Goal: Task Accomplishment & Management: Manage account settings

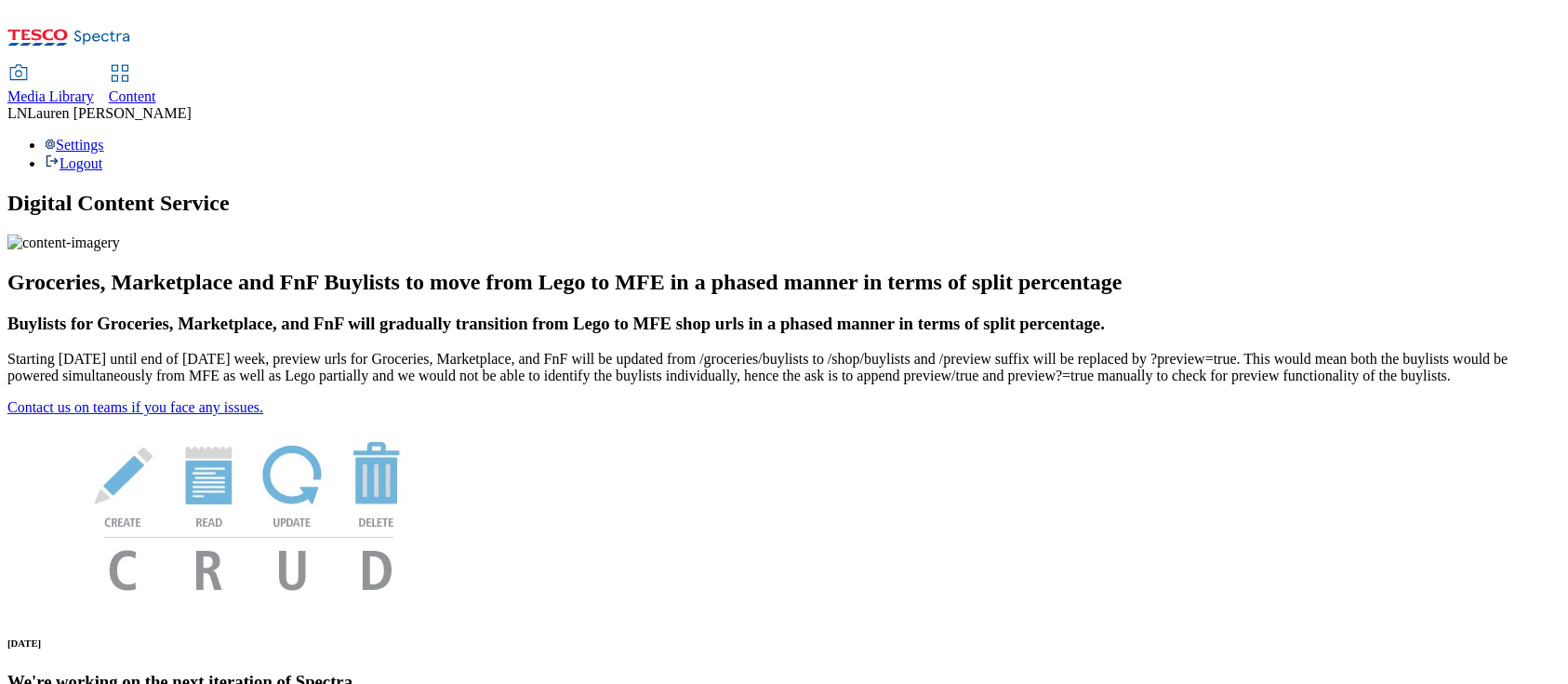
click at [156, 88] on div "Content" at bounding box center [132, 96] width 47 height 17
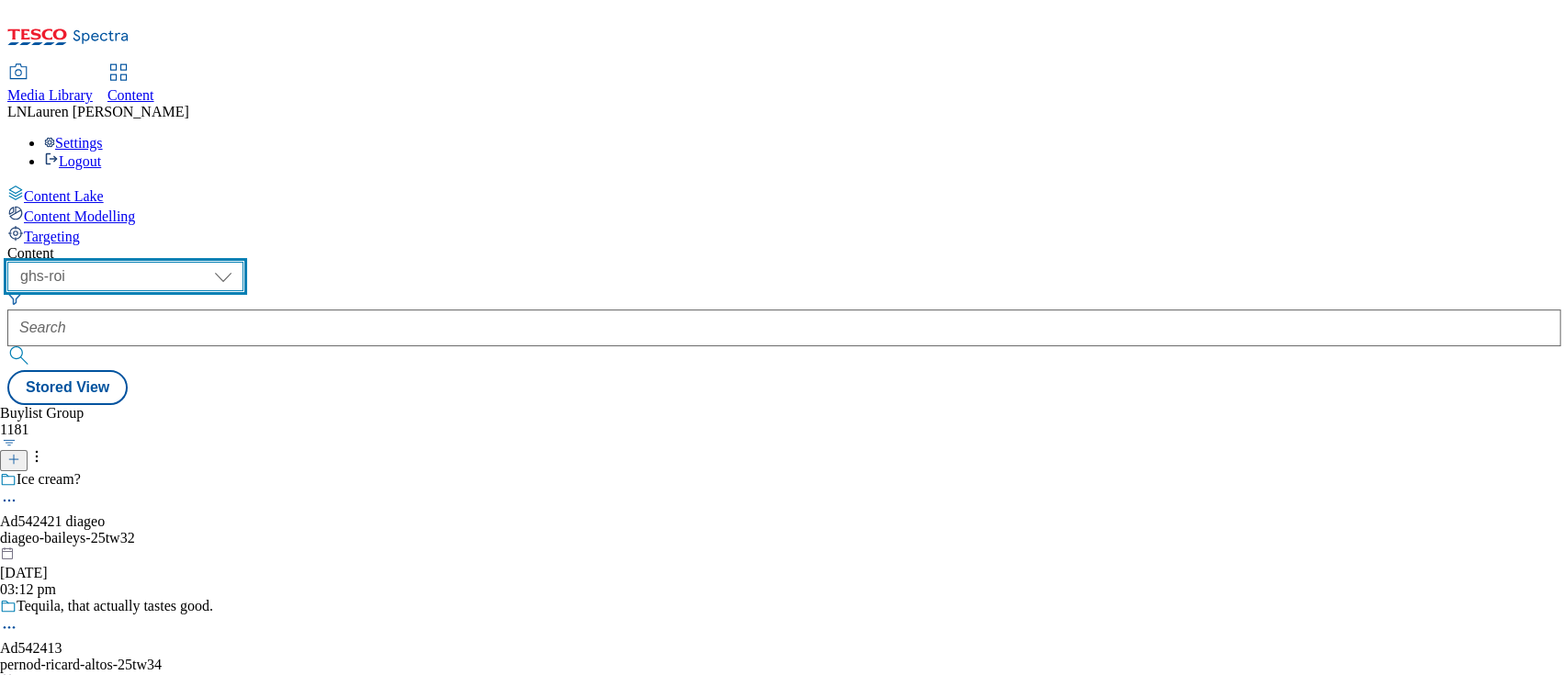
click at [244, 261] on select "ghs-roi ghs-[GEOGRAPHIC_DATA]" at bounding box center [125, 275] width 236 height 29
select select "ghs-[GEOGRAPHIC_DATA]"
click at [239, 261] on select "ghs-roi ghs-[GEOGRAPHIC_DATA]" at bounding box center [125, 275] width 236 height 29
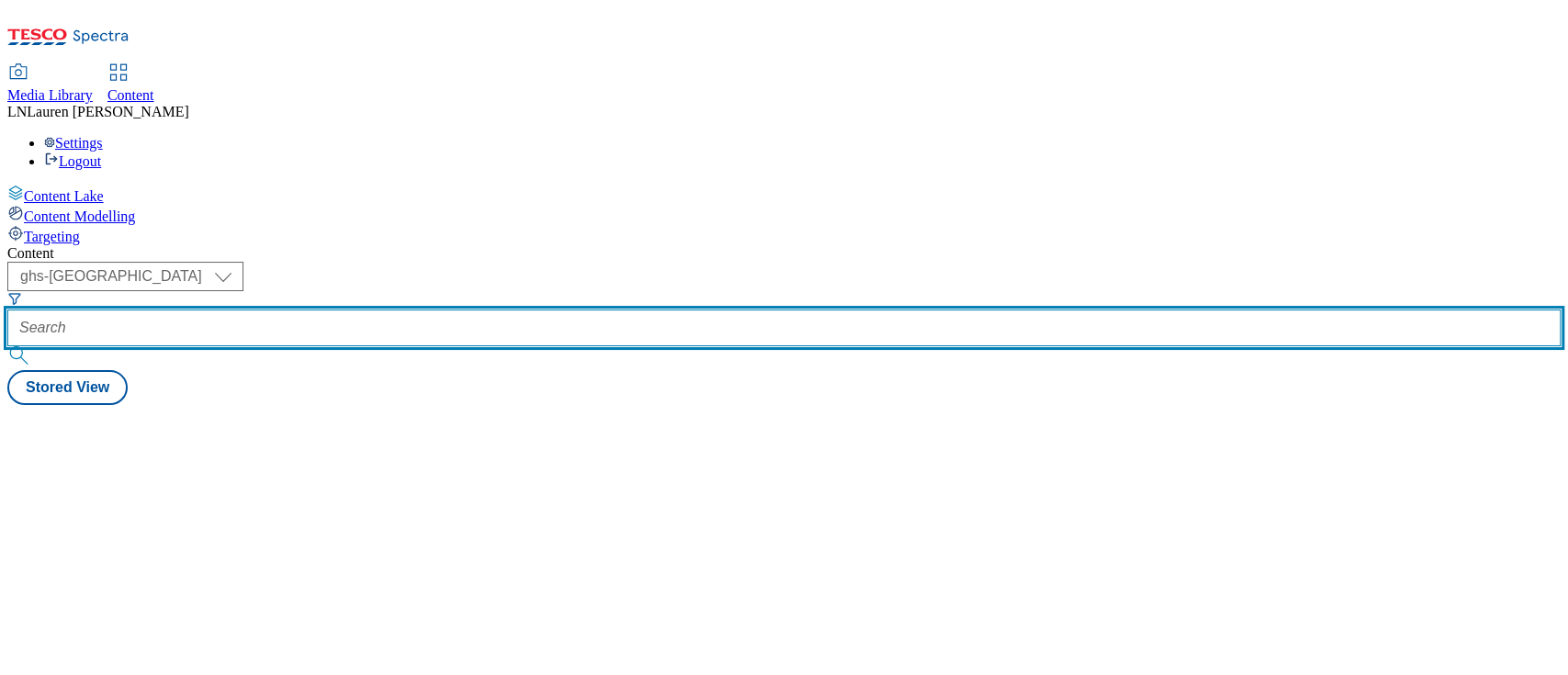
click at [440, 309] on input "text" at bounding box center [784, 327] width 1553 height 36
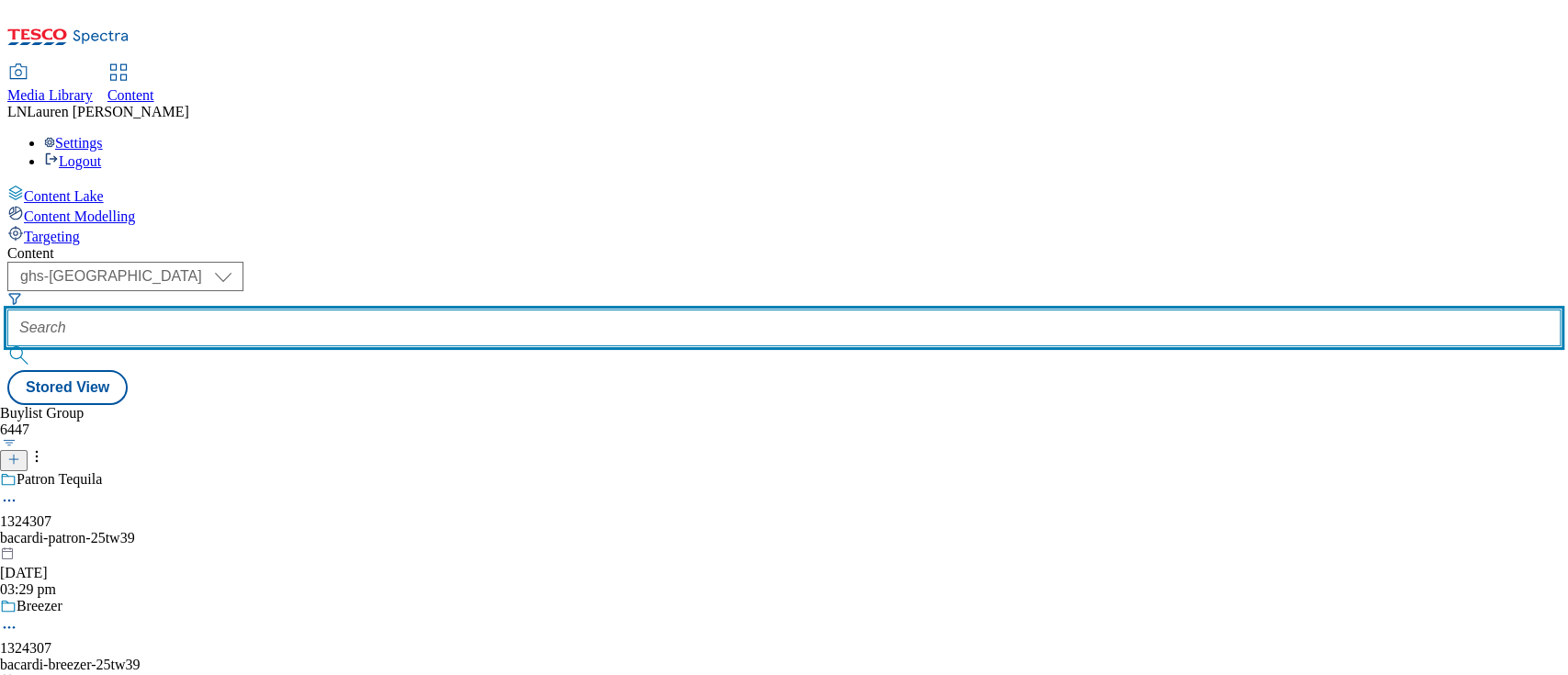
paste input "542406"
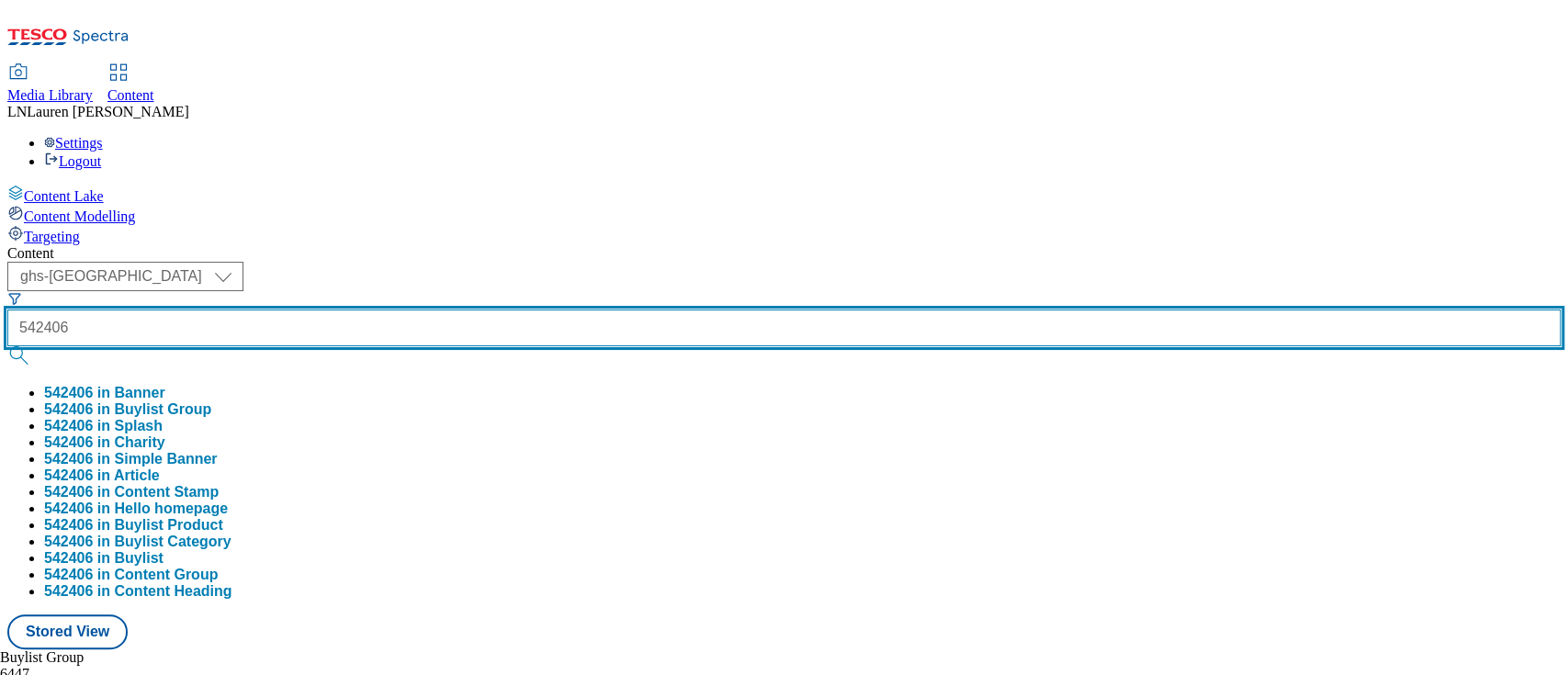
type input "542406"
click at [7, 346] on button "submit" at bounding box center [21, 356] width 26 height 19
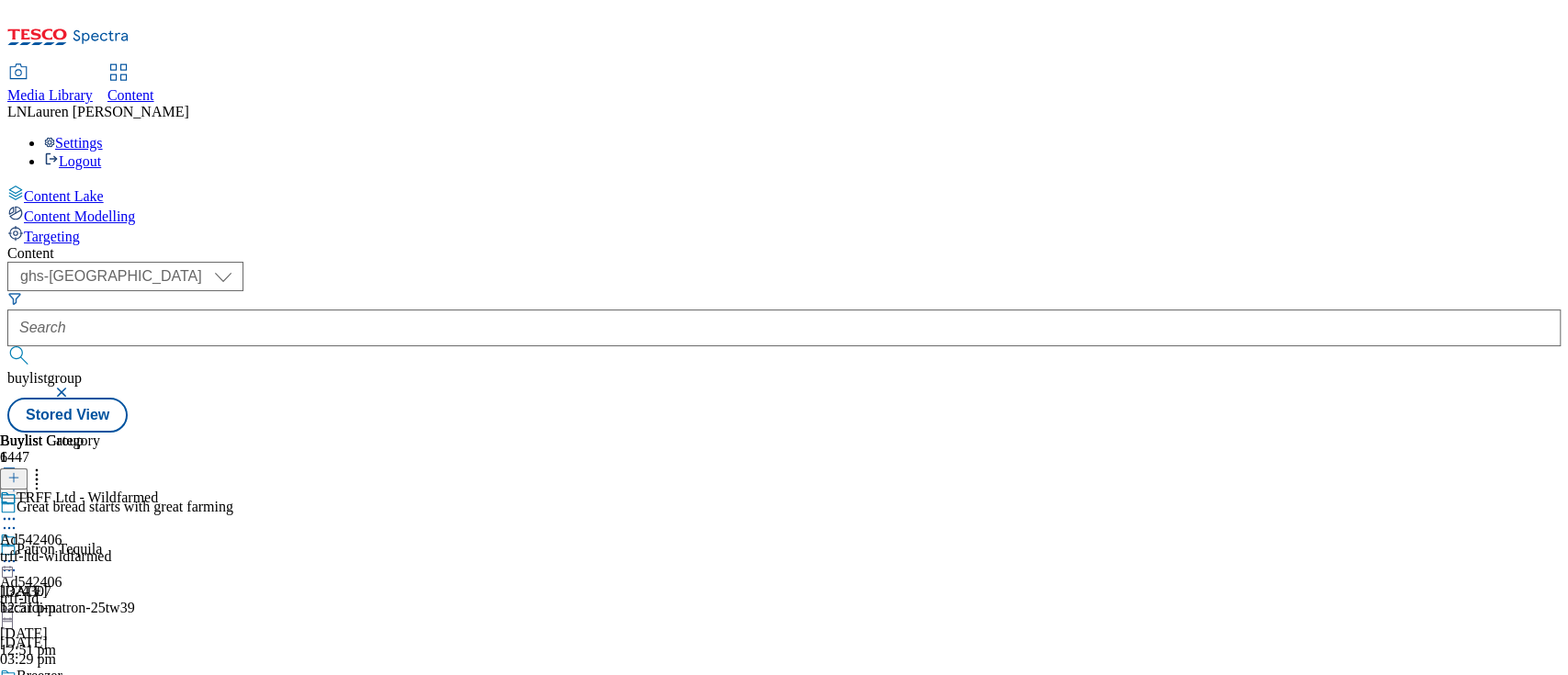
click at [158, 548] on div "trff-ltd-wildfarmed" at bounding box center [78, 556] width 158 height 17
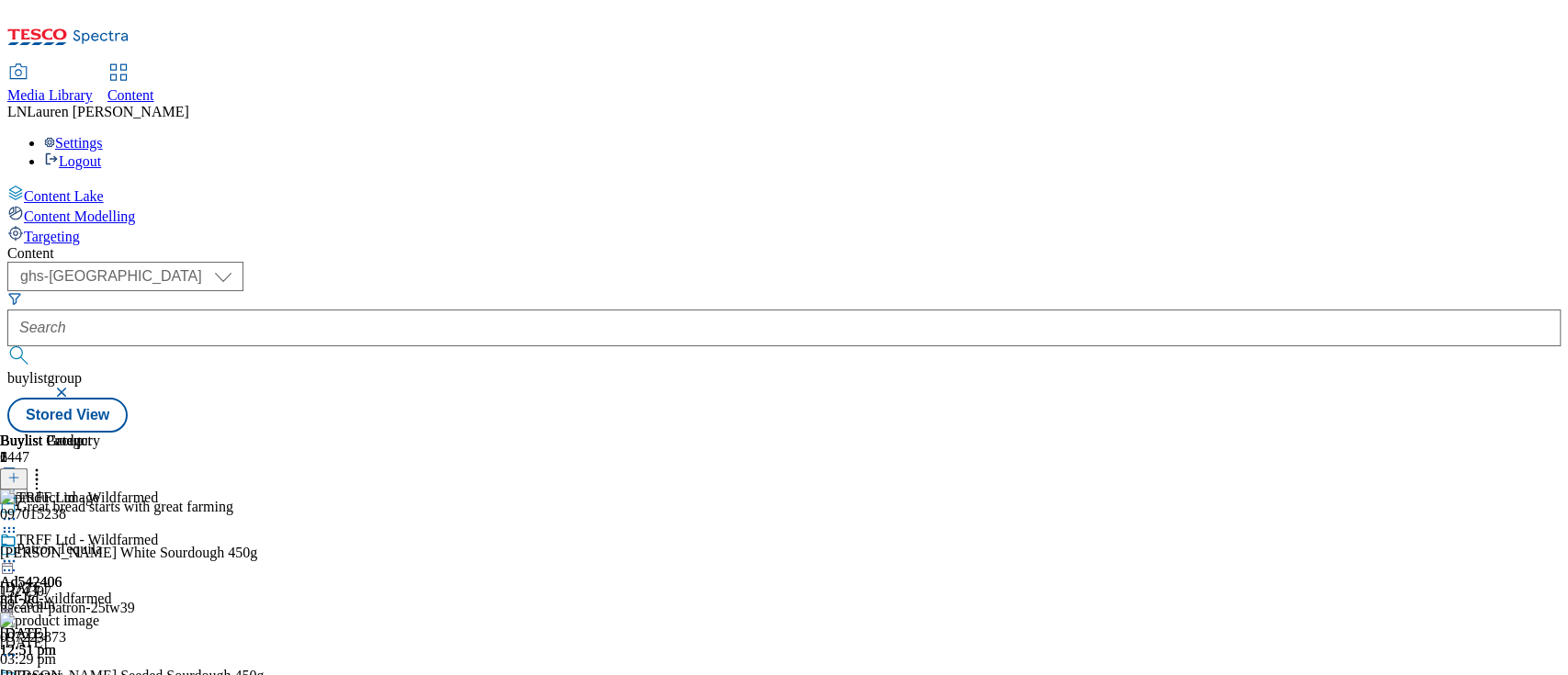
scroll to position [0, 63]
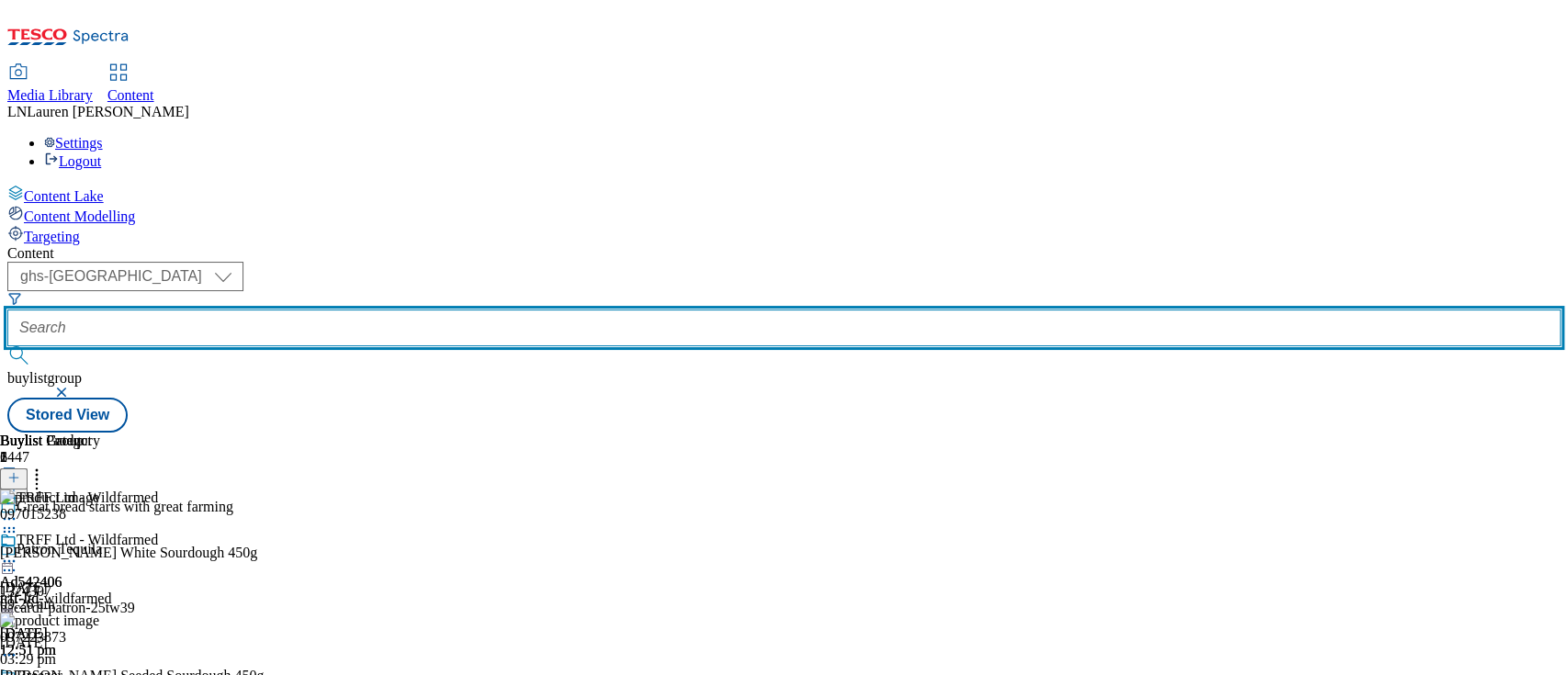
click at [420, 309] on input "text" at bounding box center [784, 327] width 1553 height 36
paste input "542406"
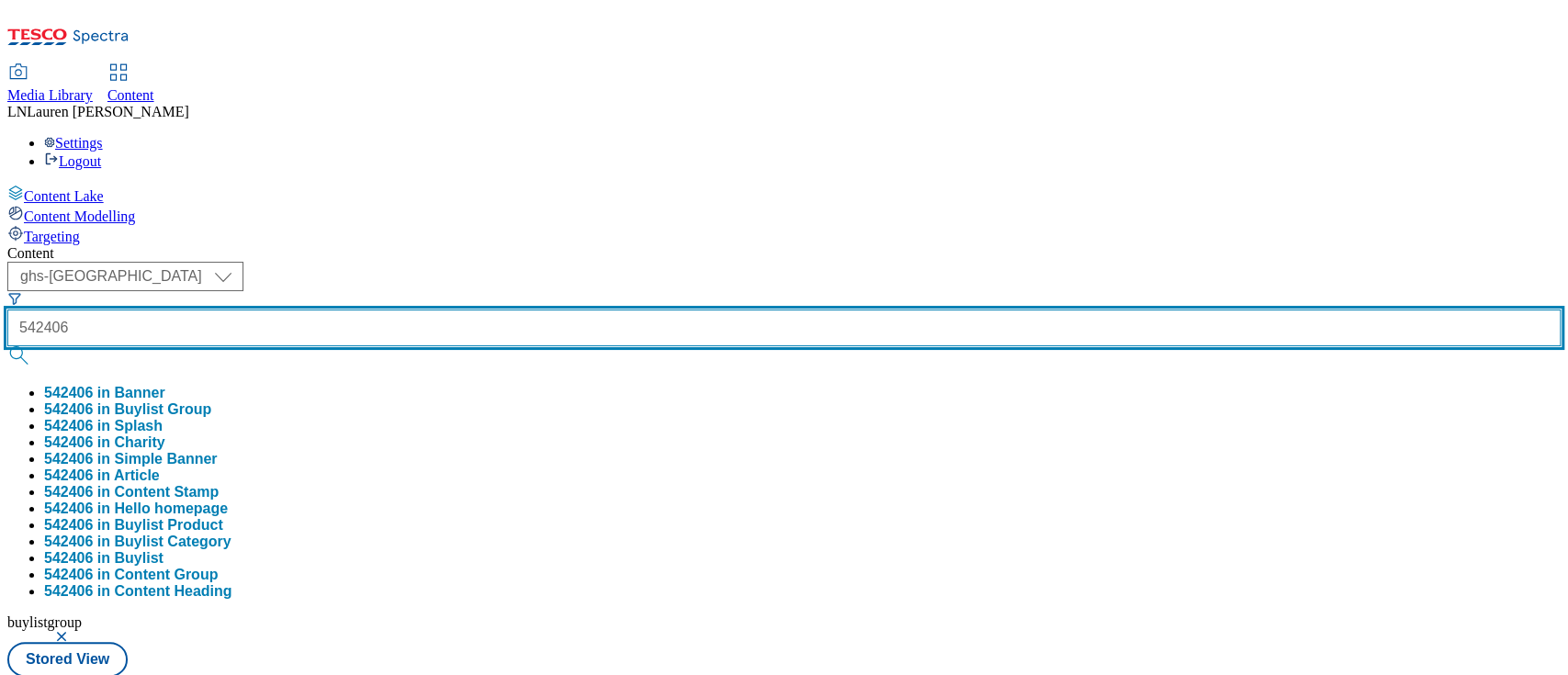
type input "542406"
click at [7, 346] on button "submit" at bounding box center [21, 356] width 26 height 19
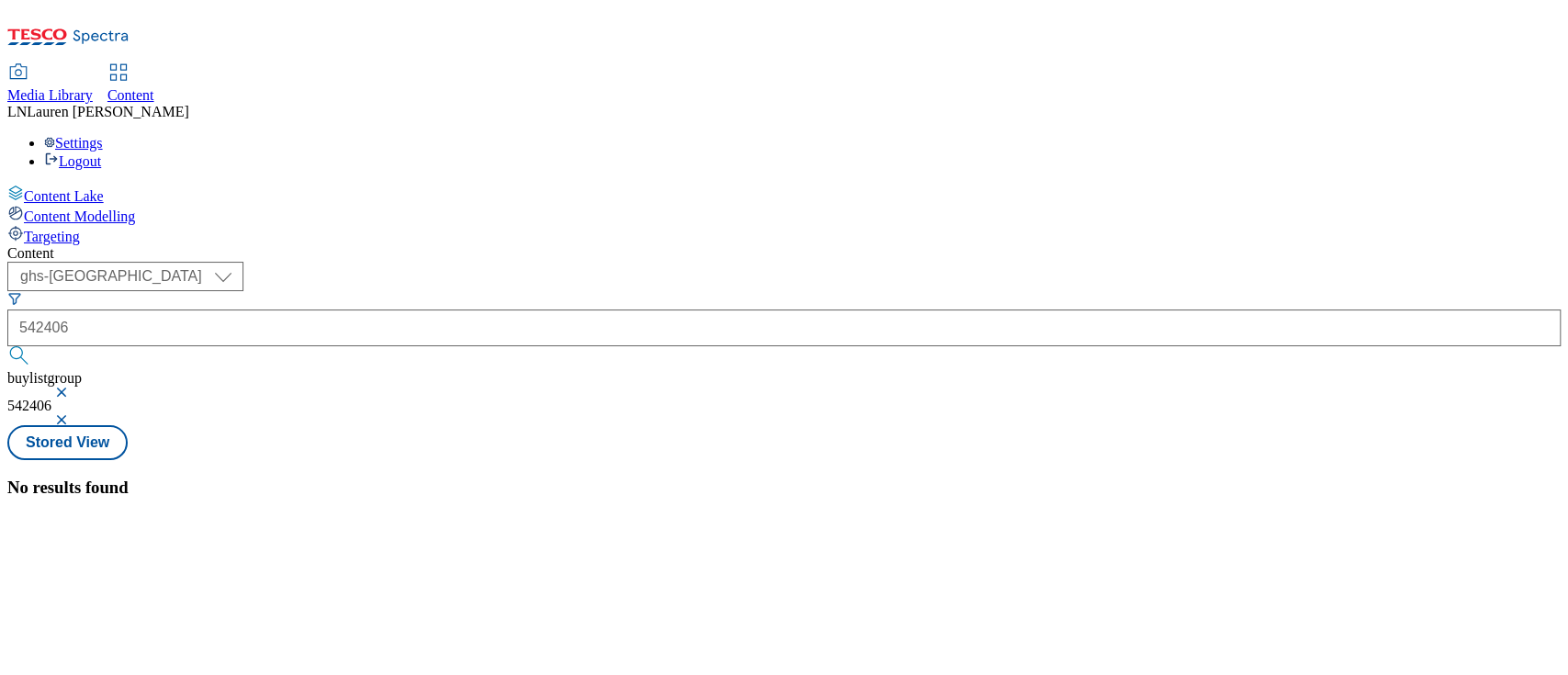
click at [73, 387] on button "button" at bounding box center [64, 392] width 19 height 11
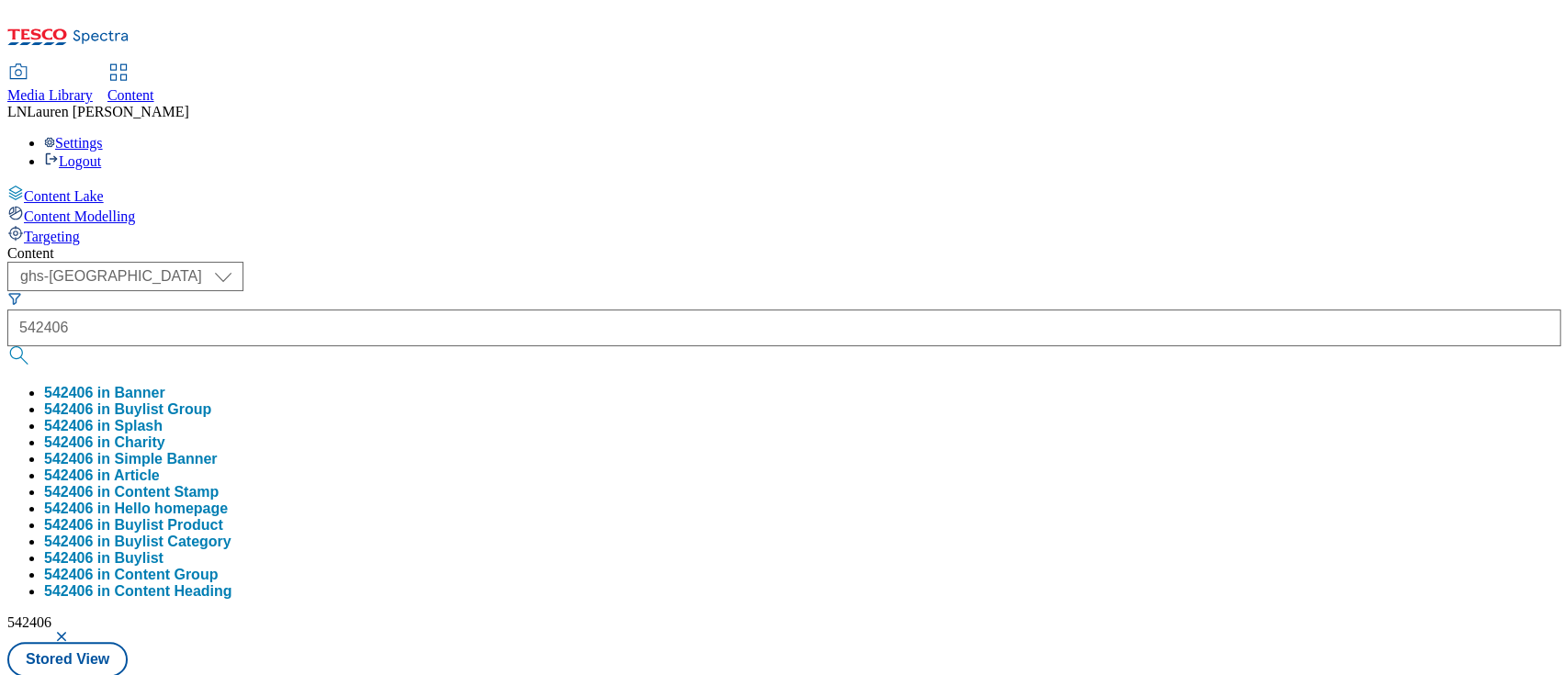
click at [543, 246] on div "Content" at bounding box center [784, 254] width 1553 height 17
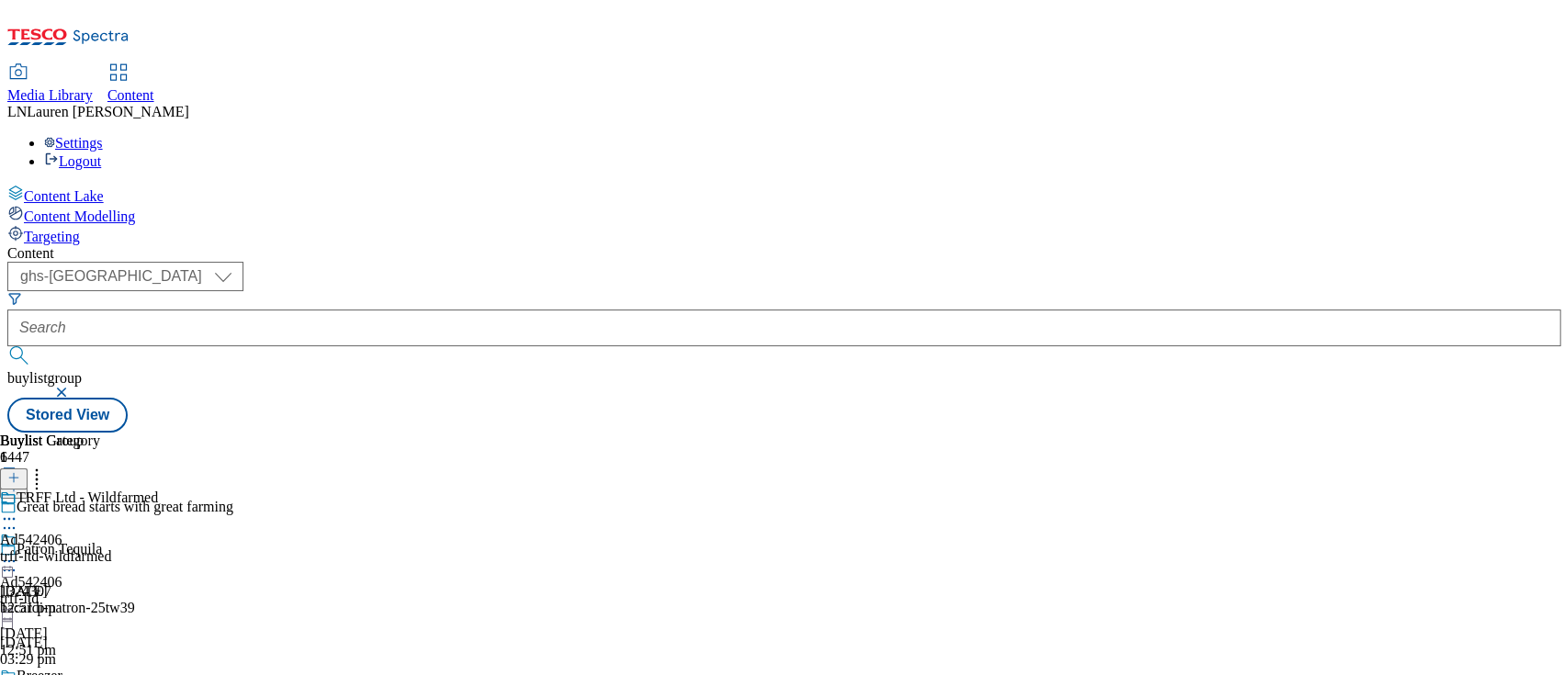
click at [158, 489] on div "TRFF Ltd - Wildfarmed Ad542406 trff-ltd-wildfarmed [DATE] 12:51 pm" at bounding box center [78, 553] width 158 height 127
click at [158, 590] on div "trff-ltd-wildfarmed" at bounding box center [78, 598] width 158 height 17
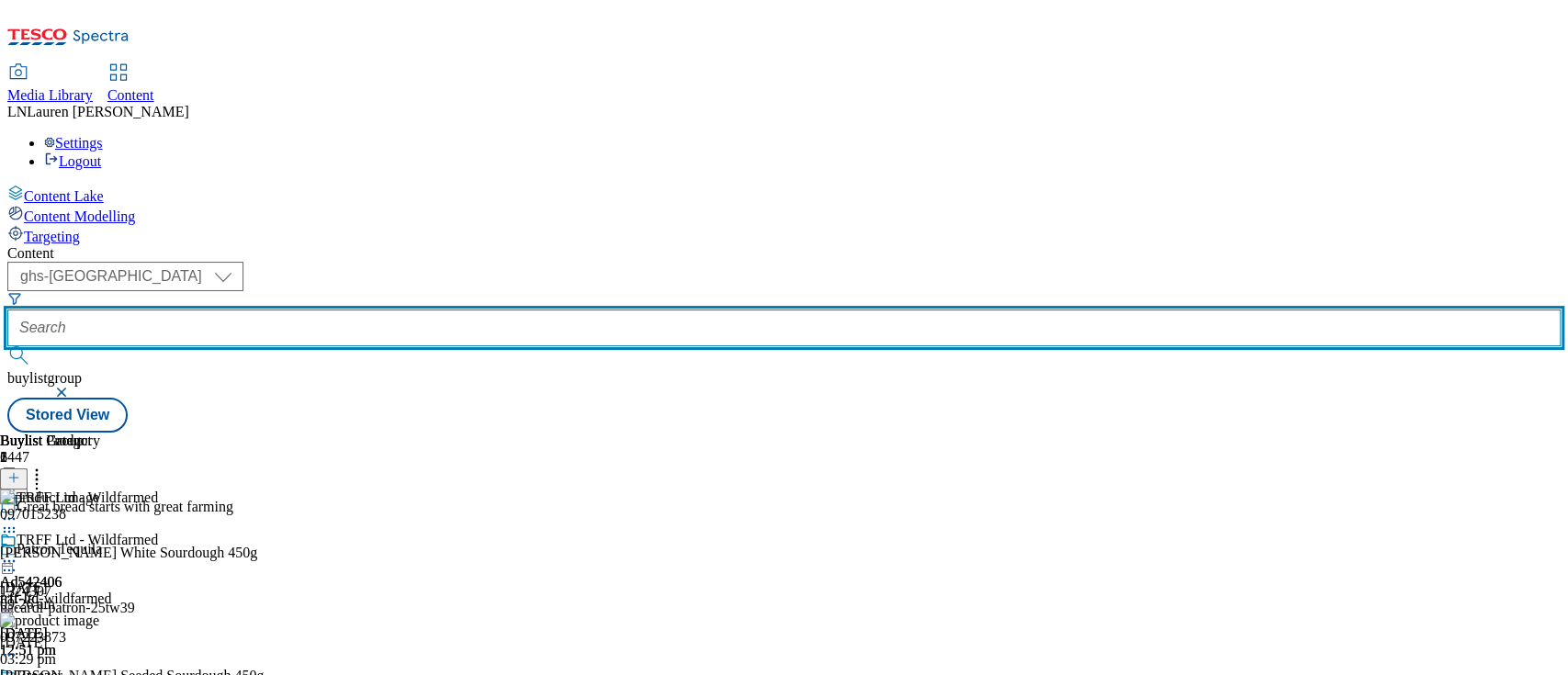
click at [451, 309] on input "text" at bounding box center [784, 327] width 1553 height 36
paste input "542454"
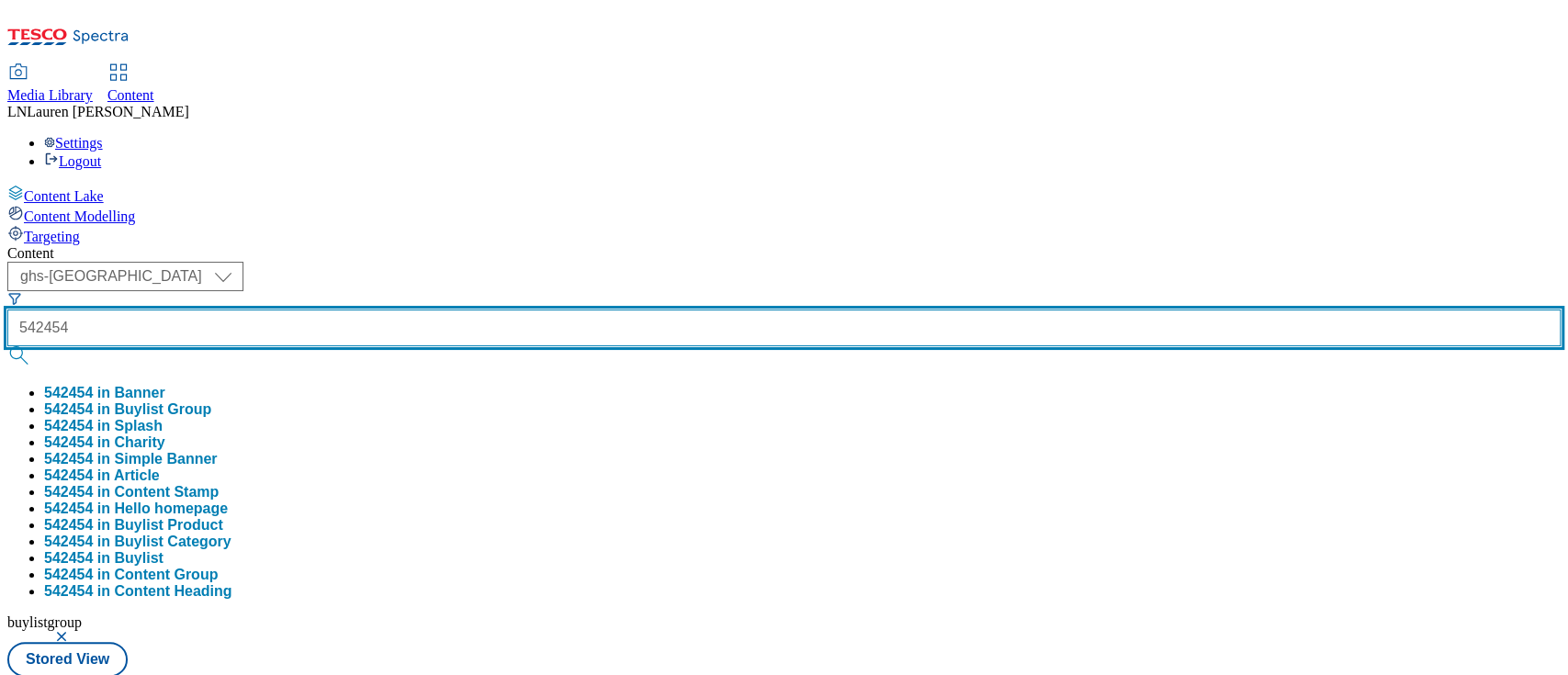
click at [7, 346] on button "submit" at bounding box center [21, 356] width 26 height 19
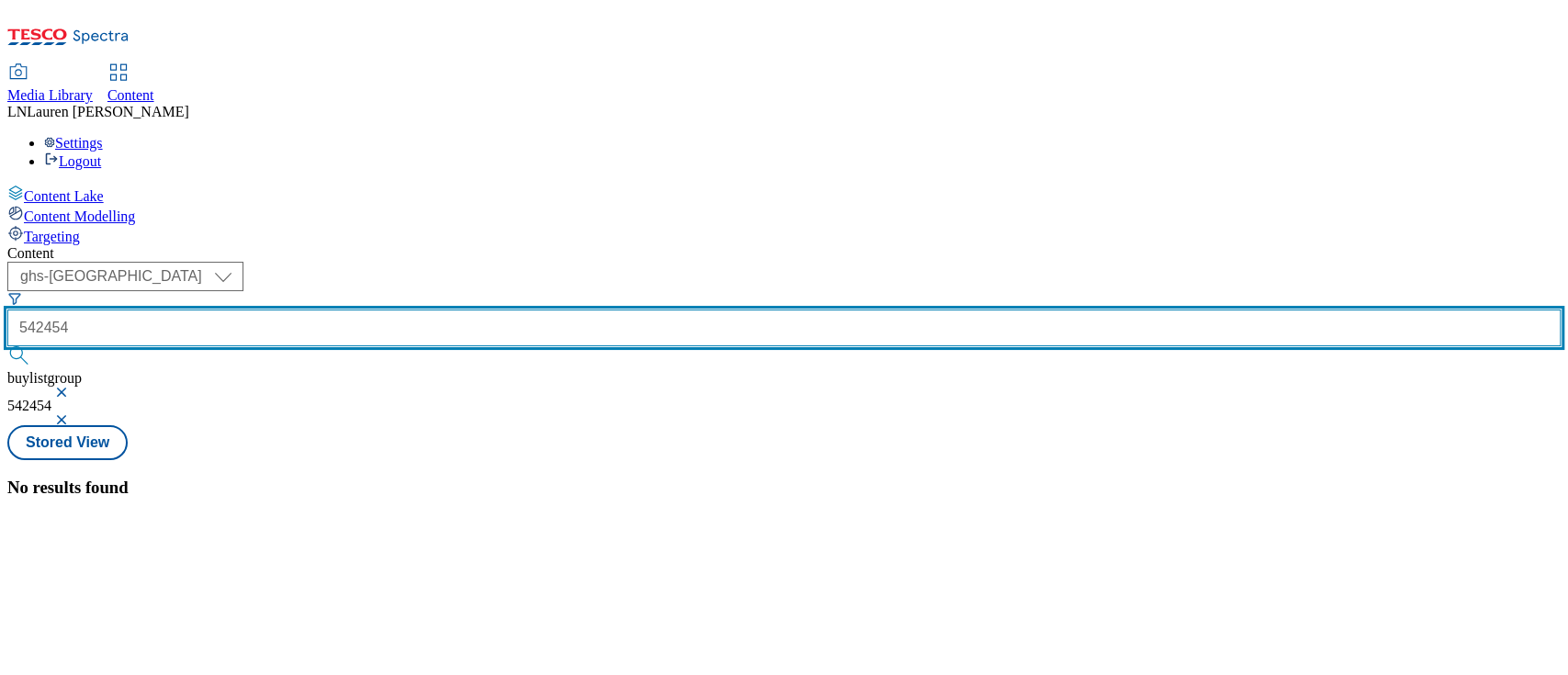
click at [451, 309] on input "542454" at bounding box center [784, 327] width 1553 height 36
type input "5"
click at [7, 346] on button "submit" at bounding box center [21, 356] width 26 height 19
type input "5"
paste input "542454"
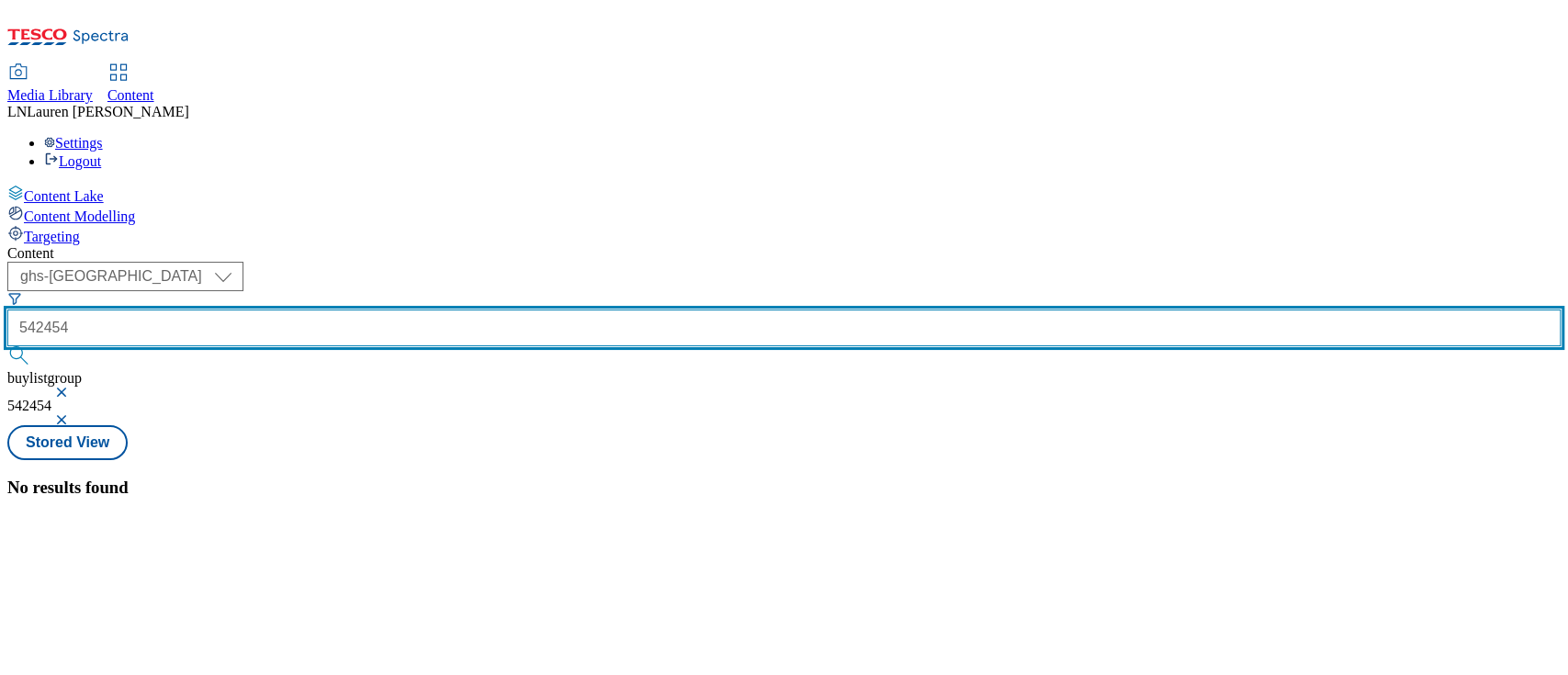
click at [7, 346] on button "submit" at bounding box center [21, 356] width 26 height 19
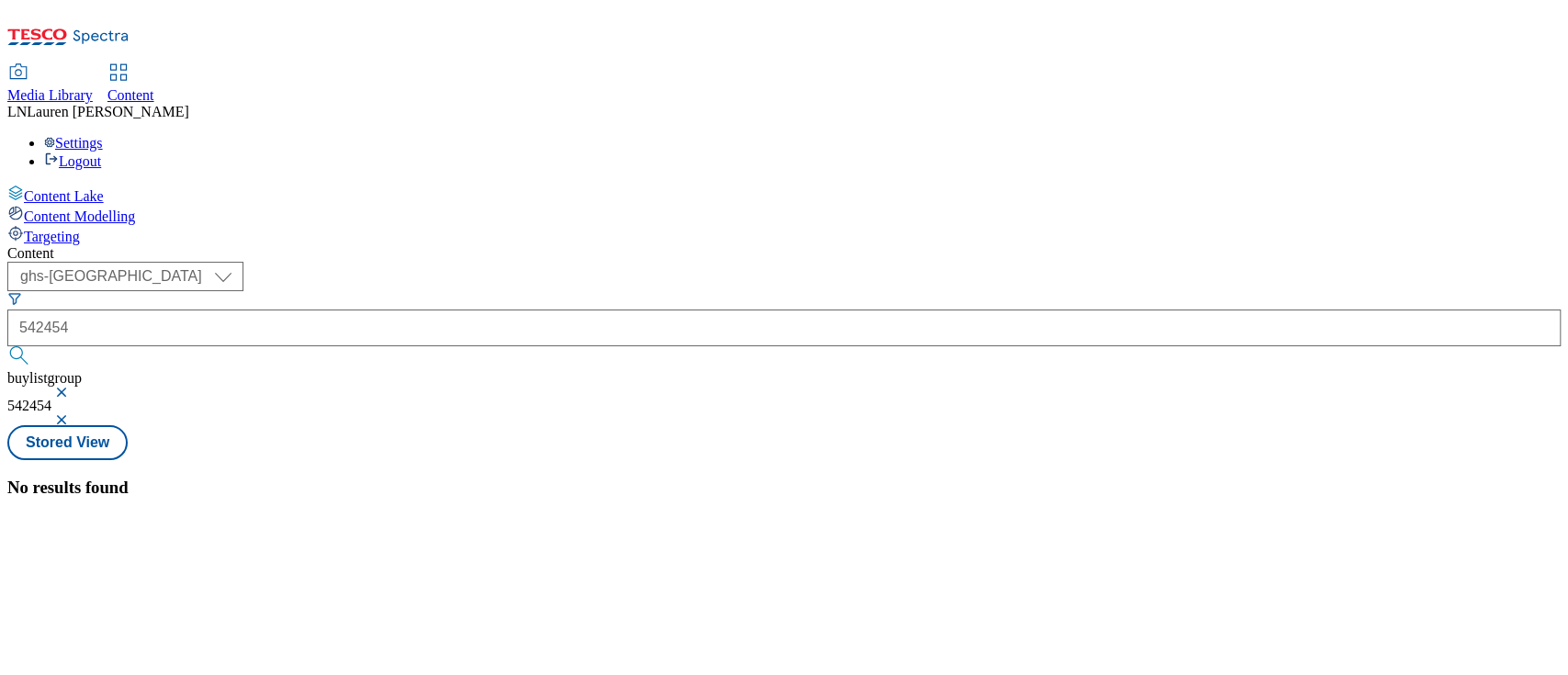
click at [555, 246] on div "Content ( optional ) ghs-roi ghs-[GEOGRAPHIC_DATA] ghs-uk 542454 buylistgroup 5…" at bounding box center [784, 372] width 1553 height 253
click at [73, 387] on button "button" at bounding box center [64, 392] width 19 height 11
click at [544, 246] on div "Content" at bounding box center [784, 254] width 1553 height 17
click at [481, 291] on form "542454" at bounding box center [784, 330] width 1553 height 79
click at [441, 291] on form "542454" at bounding box center [784, 330] width 1553 height 79
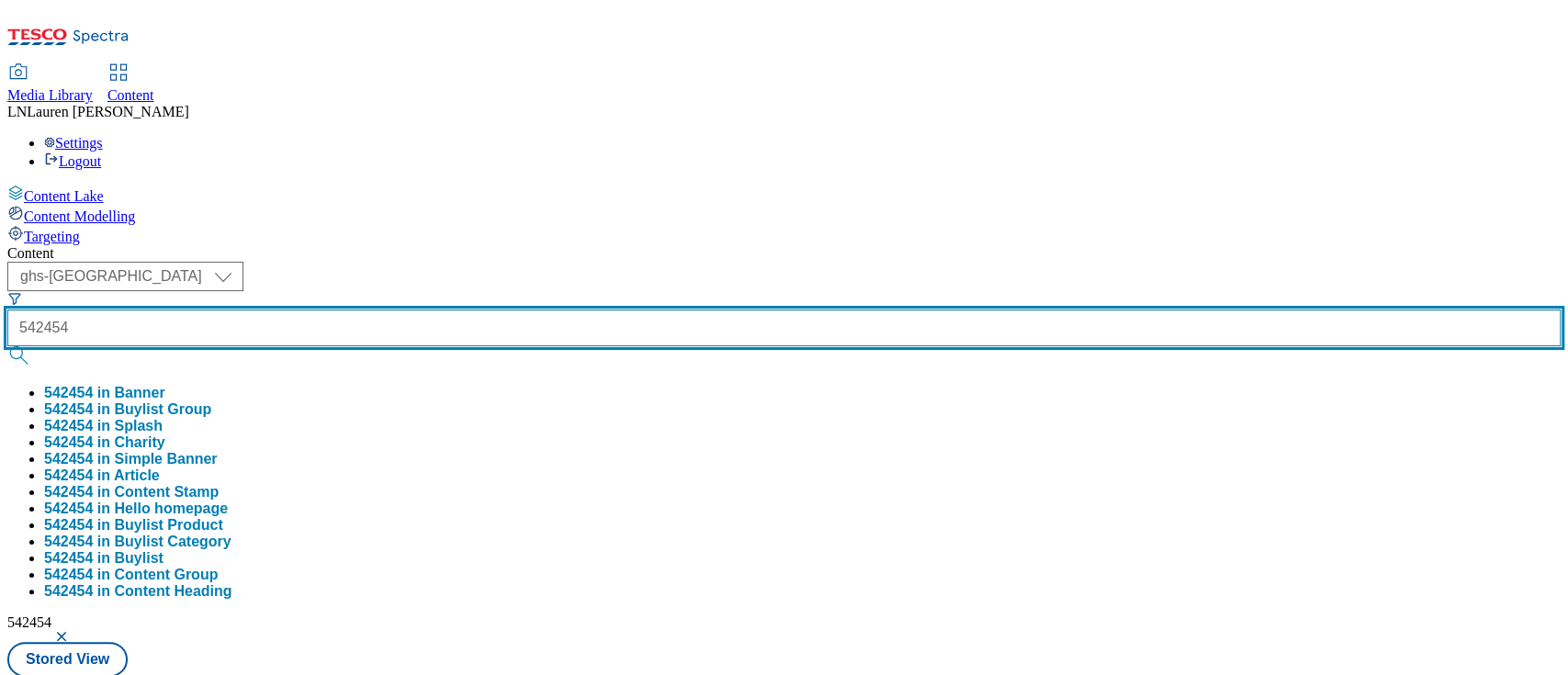
click at [442, 309] on input "542454" at bounding box center [784, 327] width 1553 height 36
click at [7, 346] on button "submit" at bounding box center [21, 356] width 26 height 19
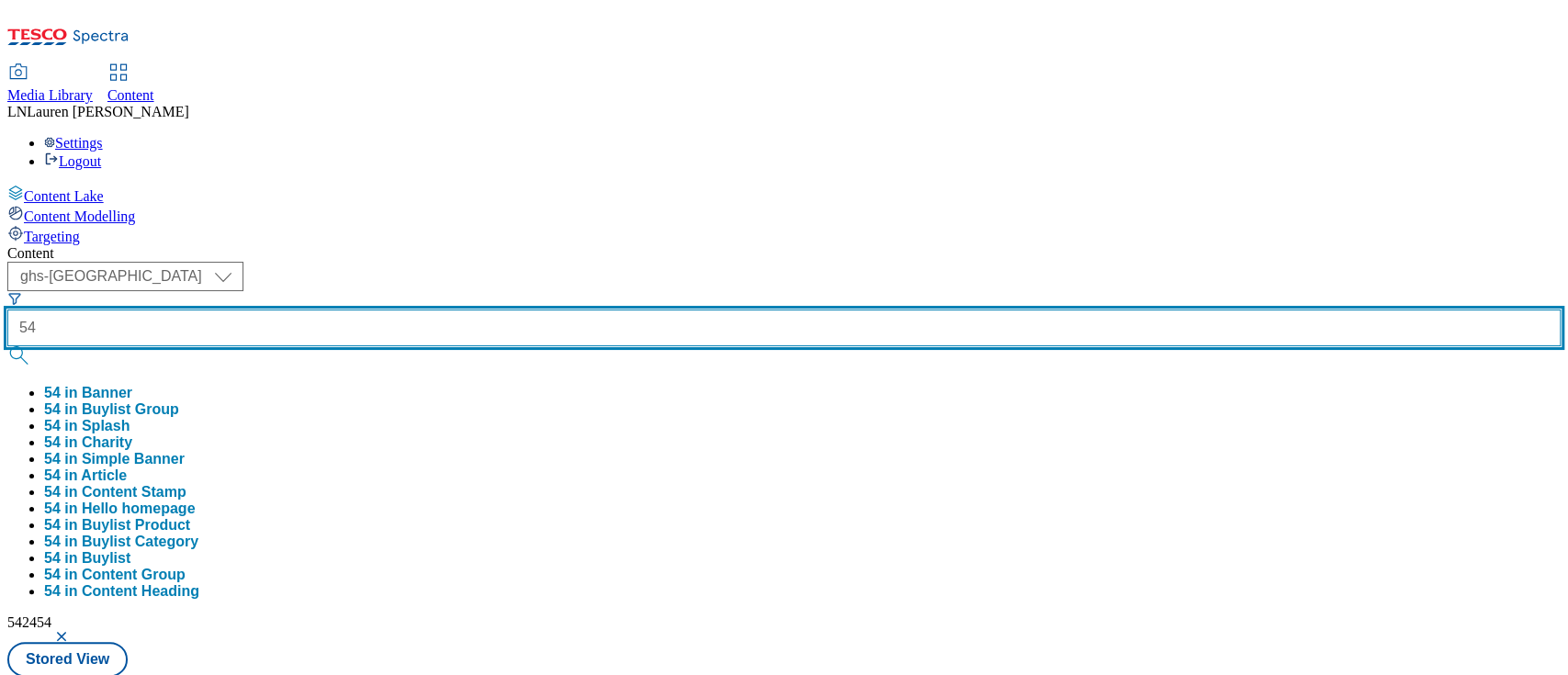
type input "5"
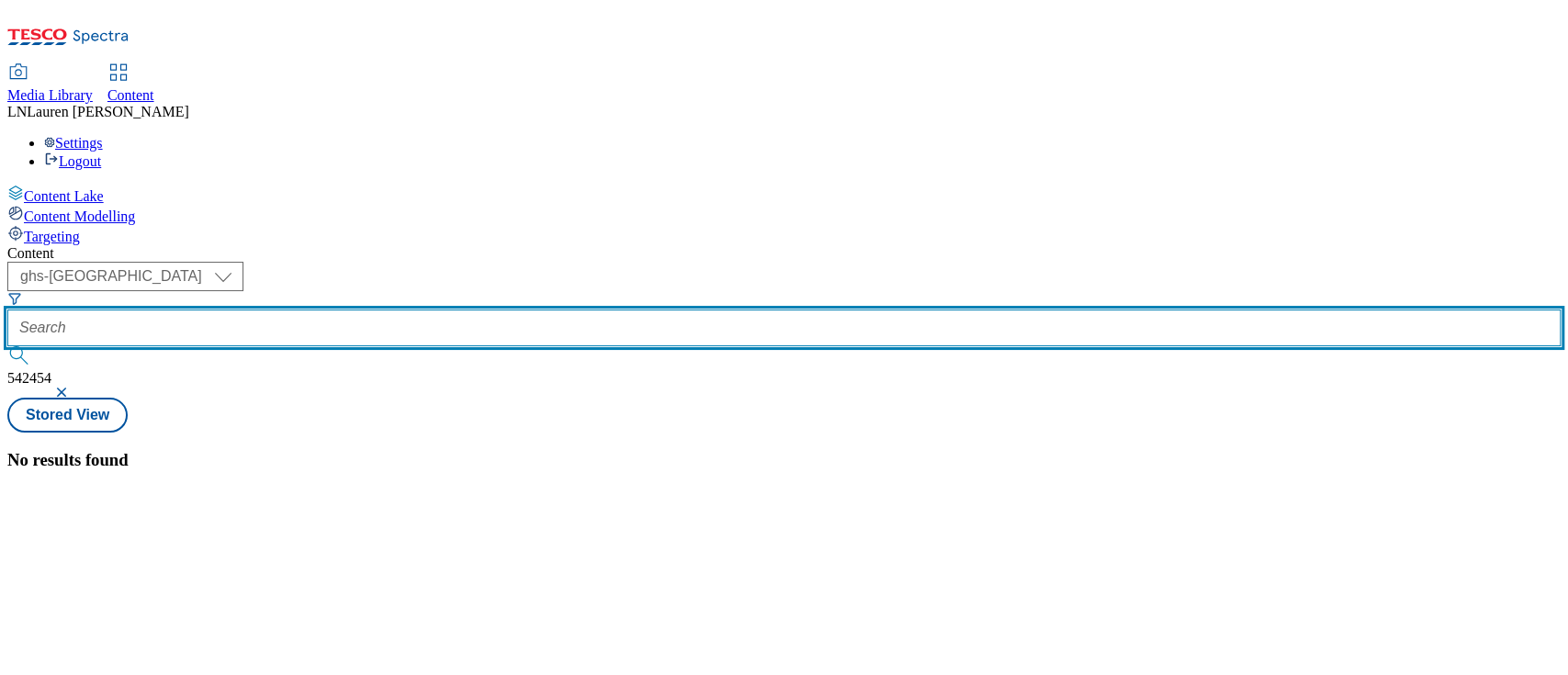
paste input "542454"
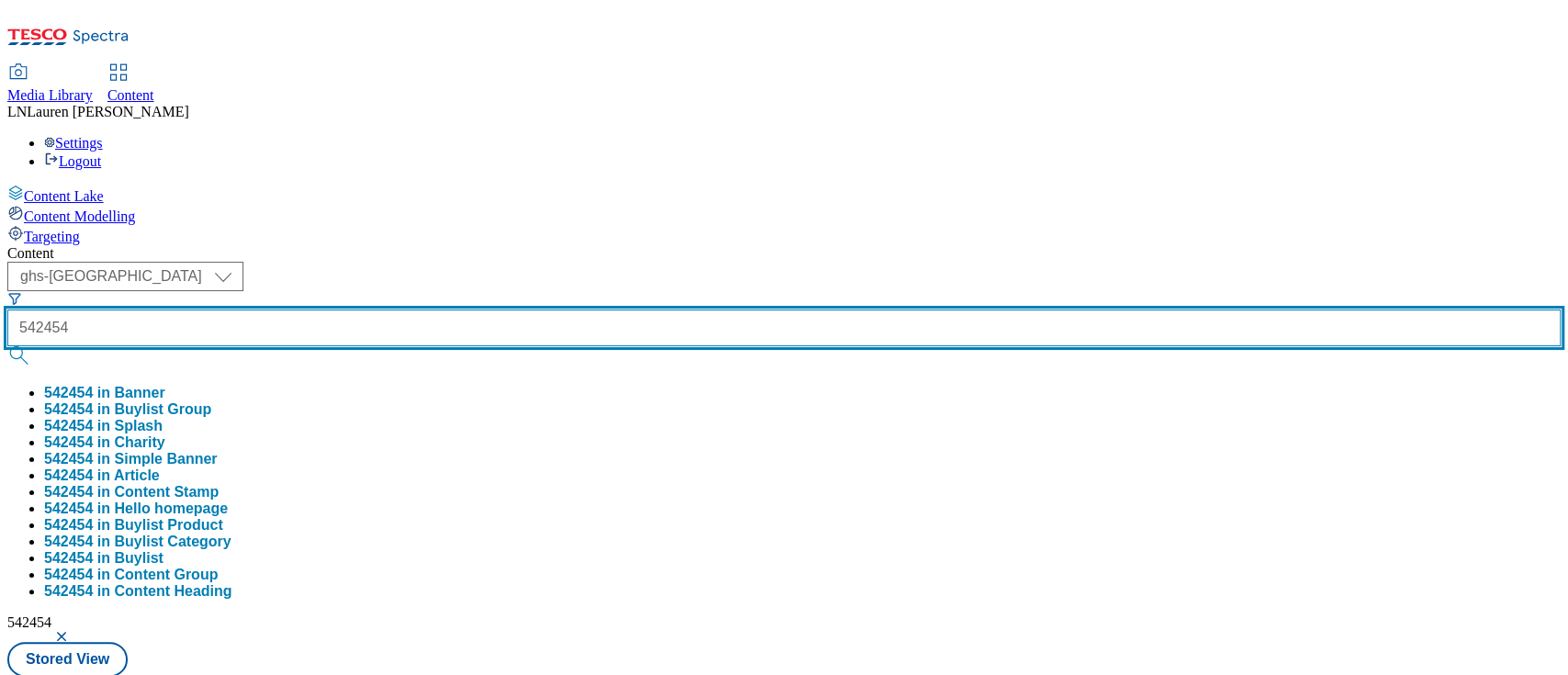
click at [7, 346] on button "submit" at bounding box center [21, 356] width 26 height 19
type input "5"
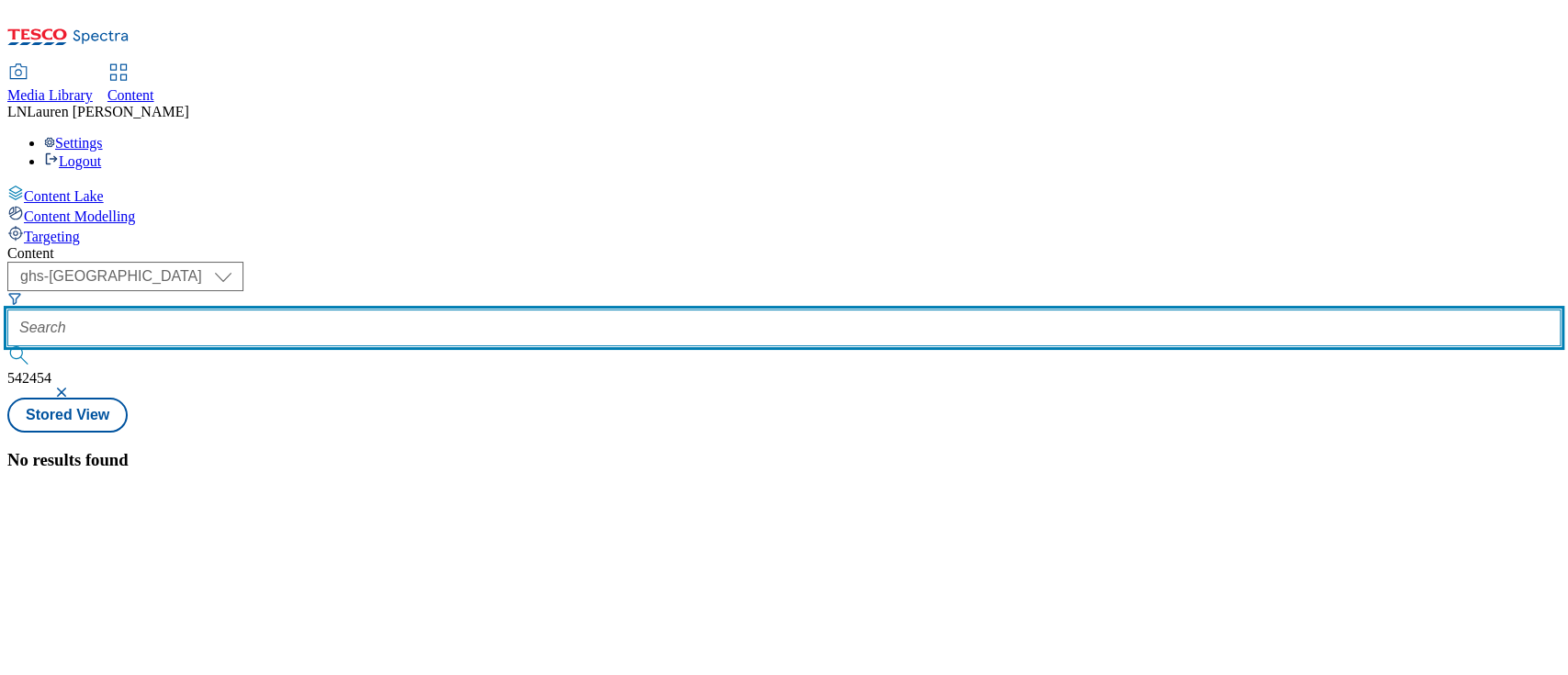
paste input "542406"
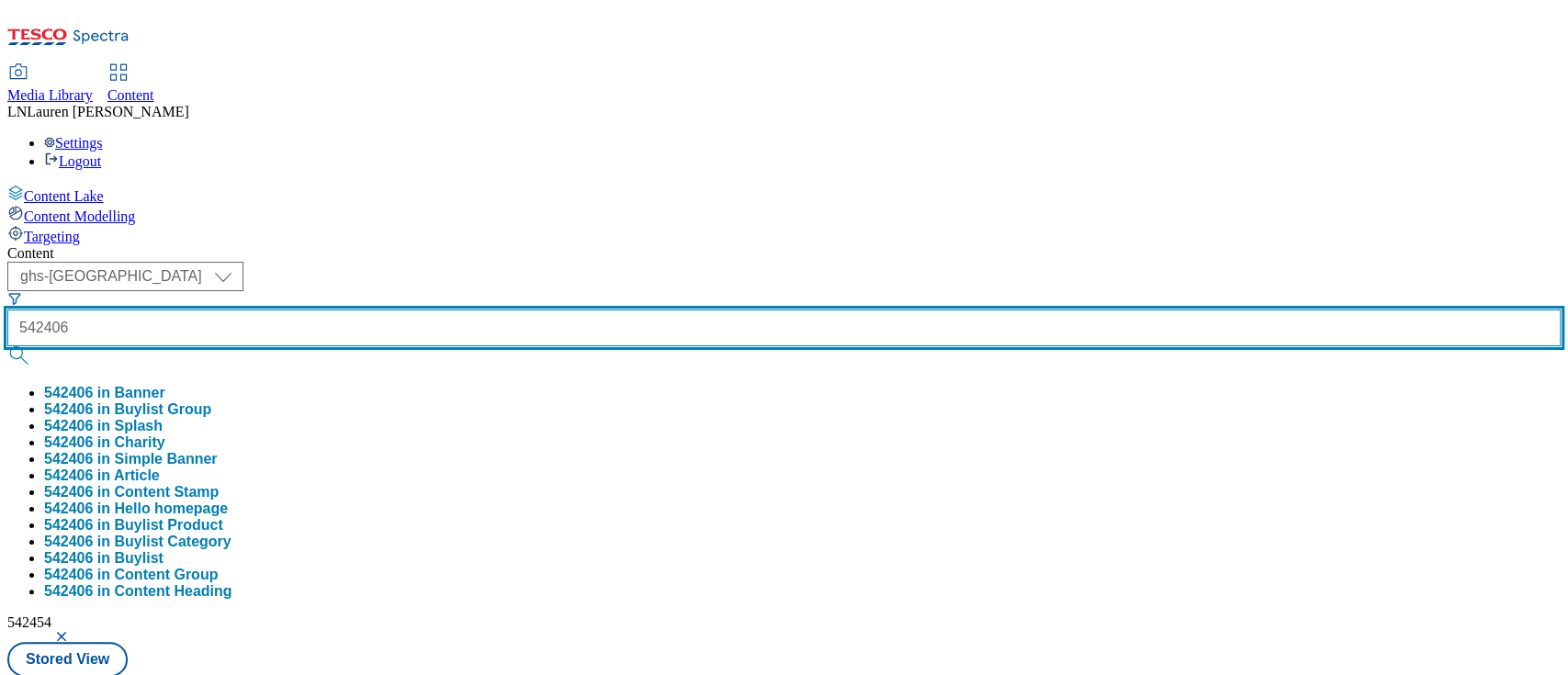
type input "542406"
click at [7, 346] on button "submit" at bounding box center [21, 356] width 26 height 19
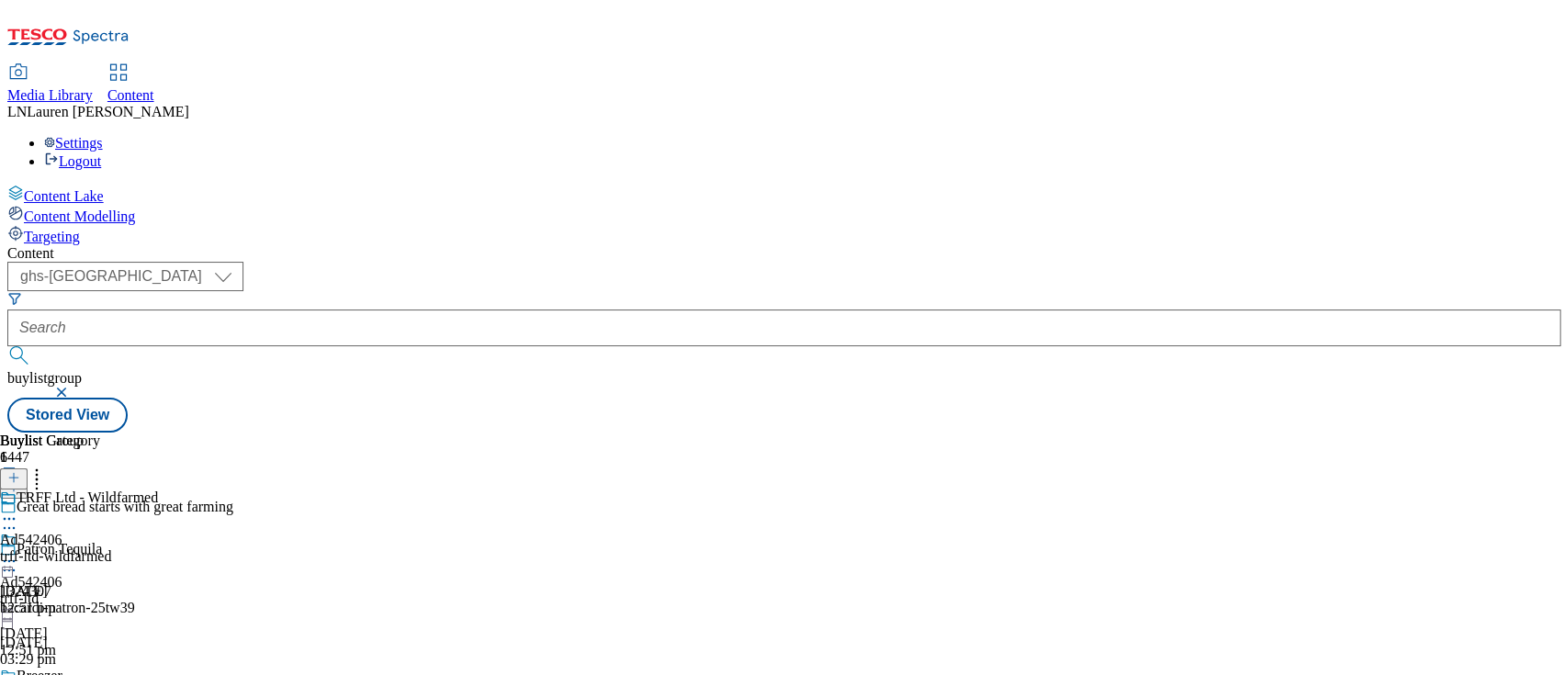
click at [158, 548] on div "trff-ltd-wildfarmed" at bounding box center [78, 556] width 158 height 17
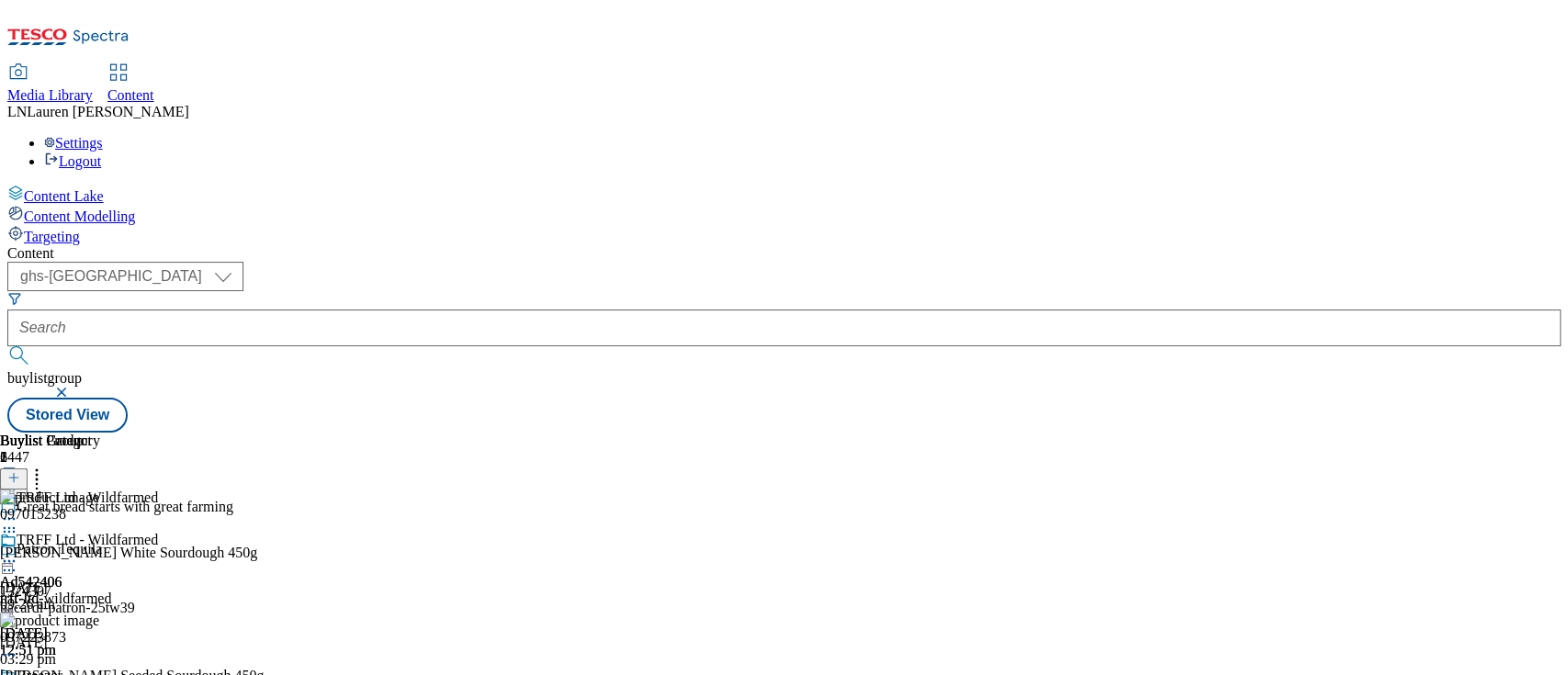
scroll to position [0, 63]
click at [46, 466] on icon at bounding box center [37, 475] width 19 height 19
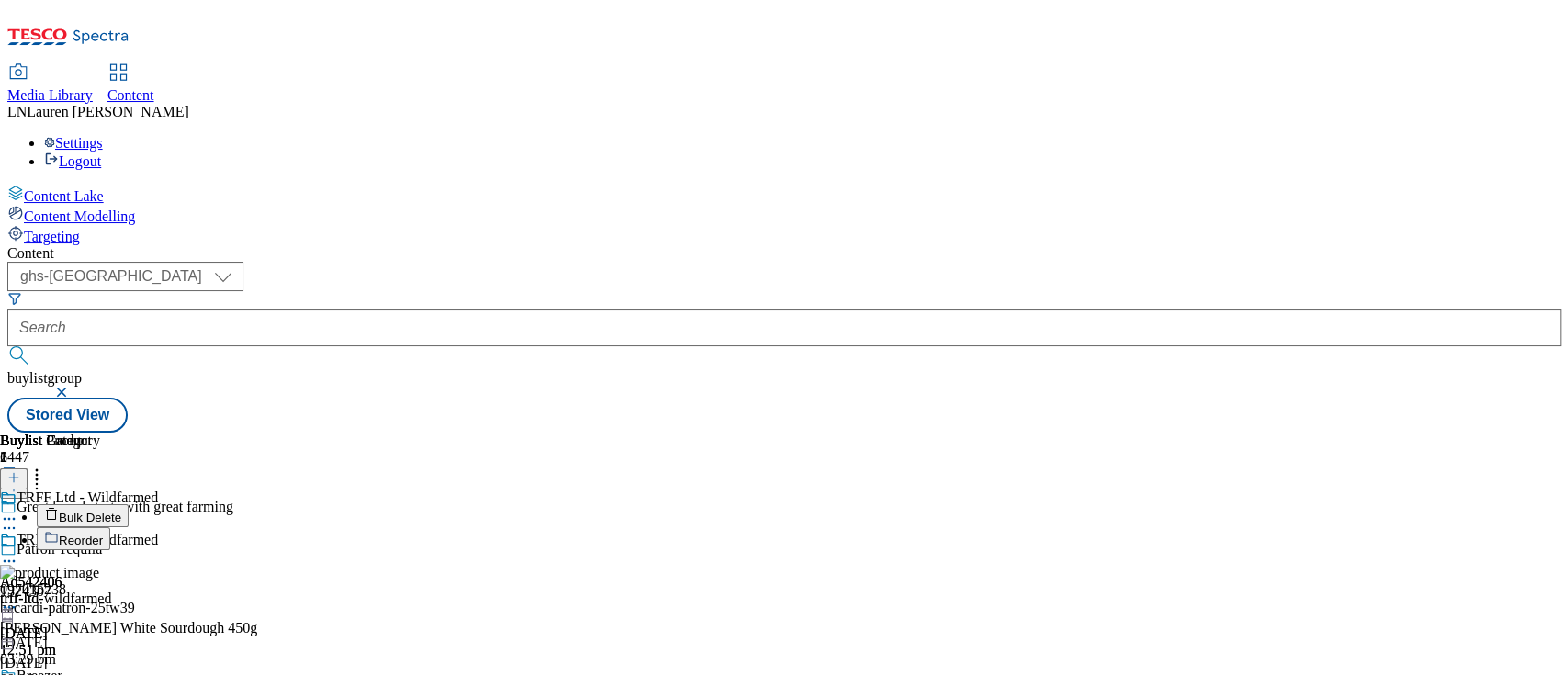
click at [21, 471] on icon at bounding box center [14, 478] width 13 height 13
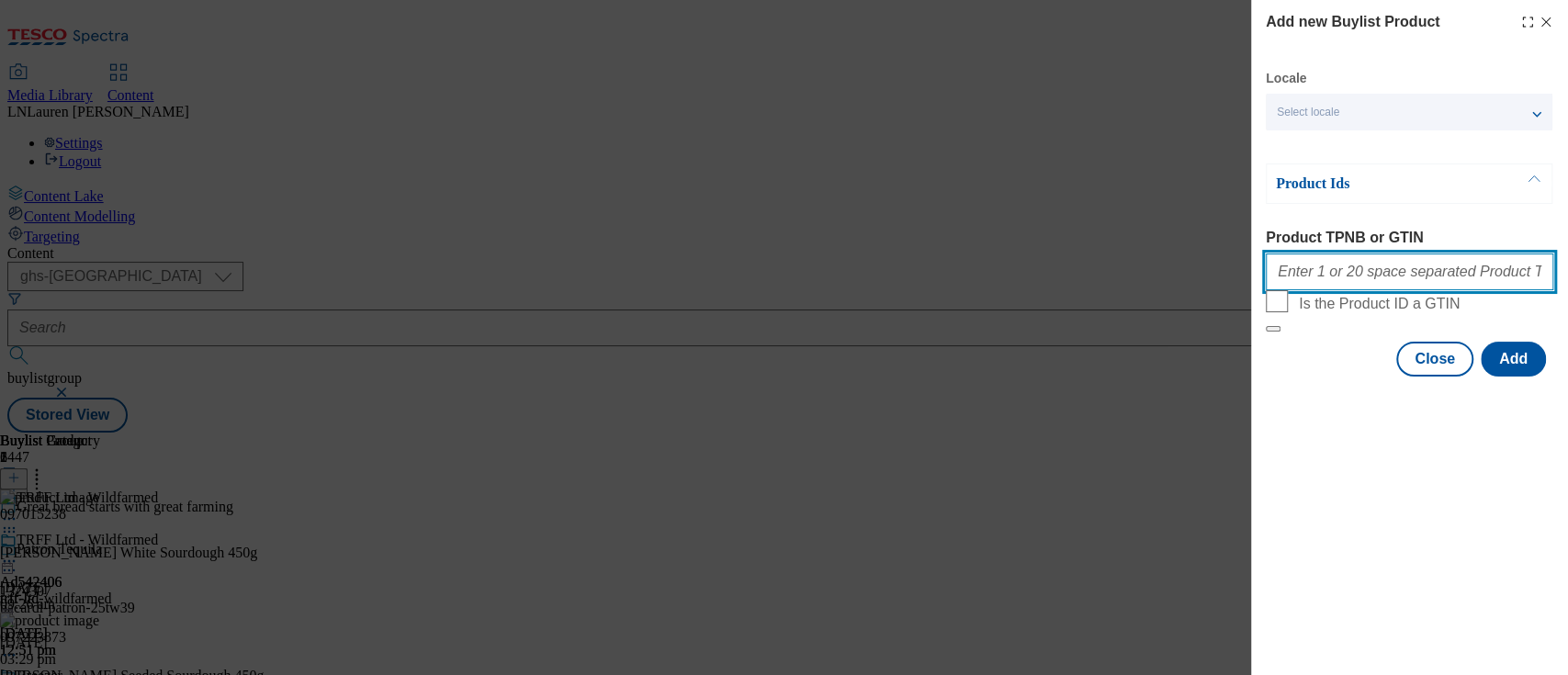
click at [1368, 283] on input "Product TPNB or GTIN" at bounding box center [1409, 271] width 288 height 36
paste input "96536775"
type input "96536775"
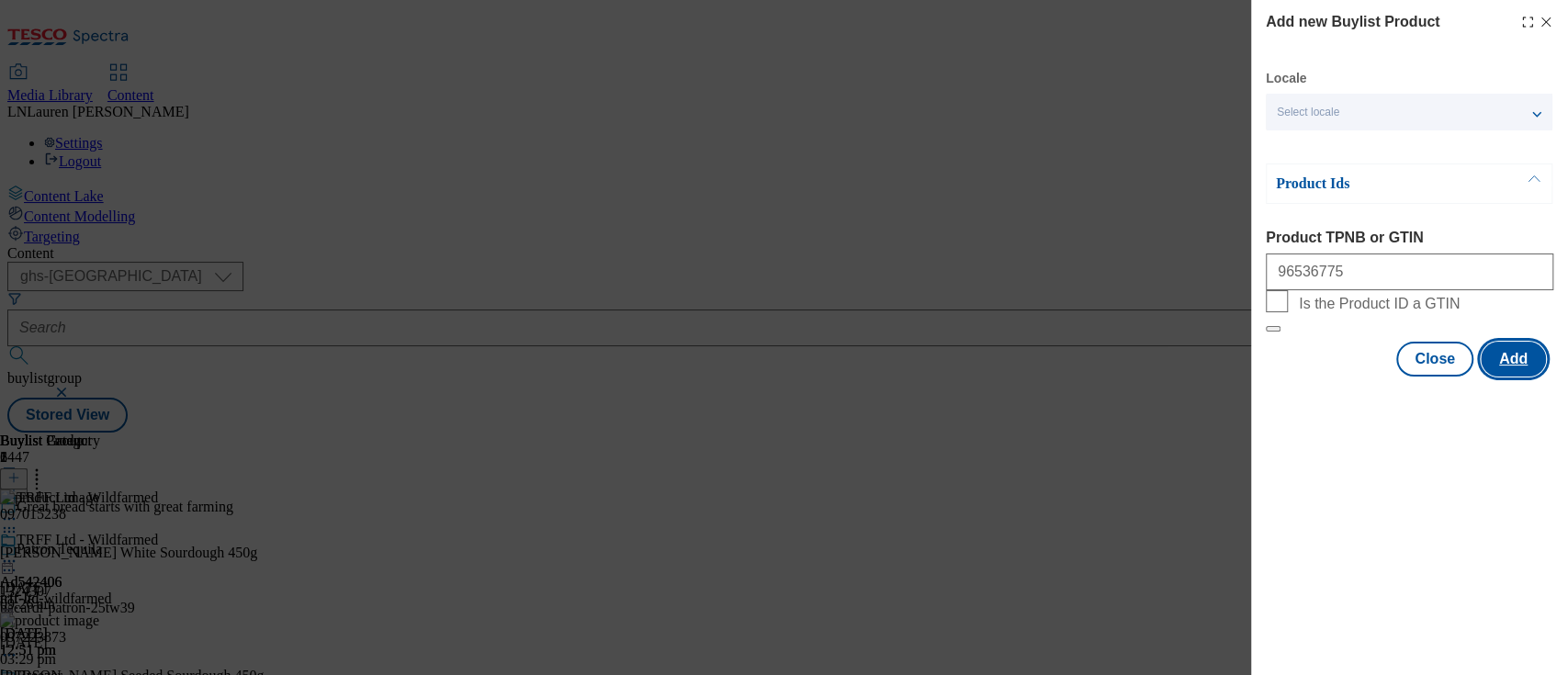
click at [1493, 376] on button "Add" at bounding box center [1514, 359] width 65 height 35
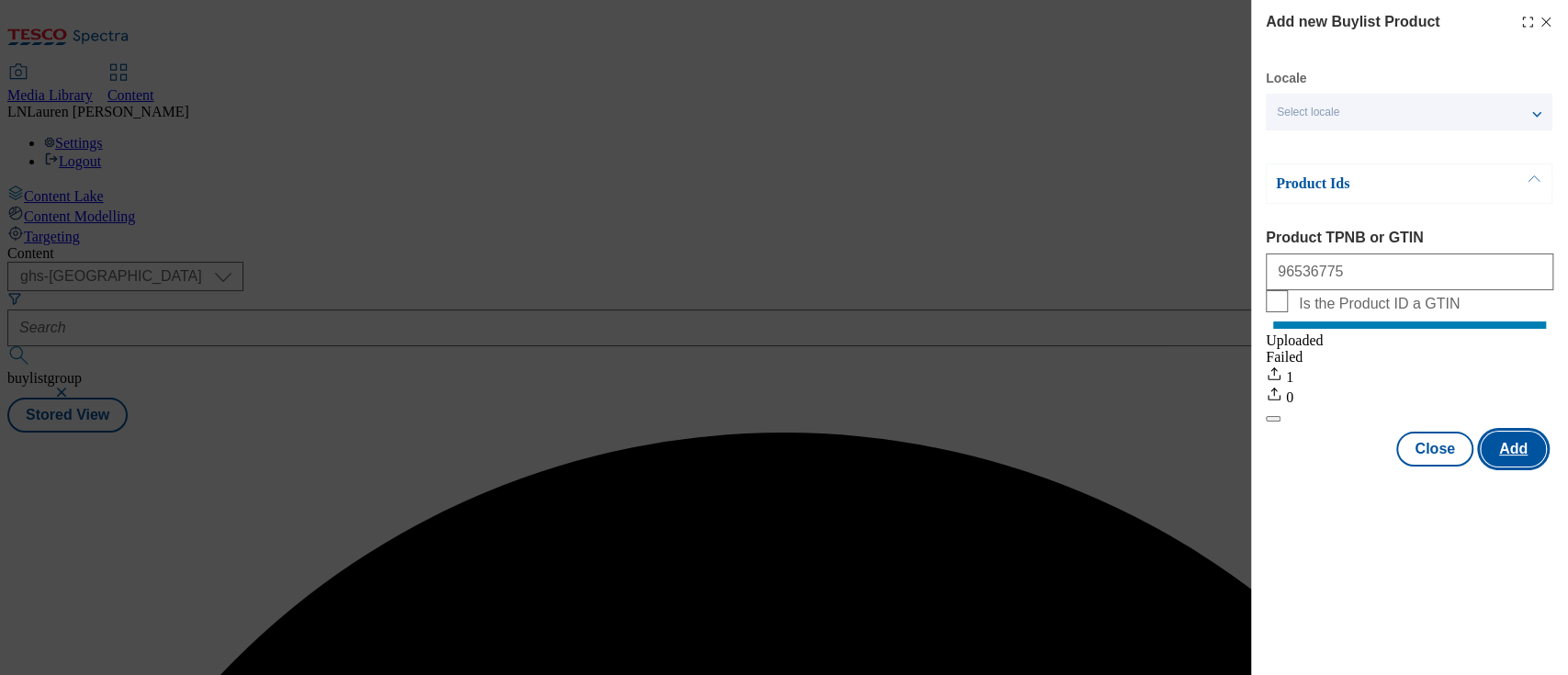
scroll to position [0, 0]
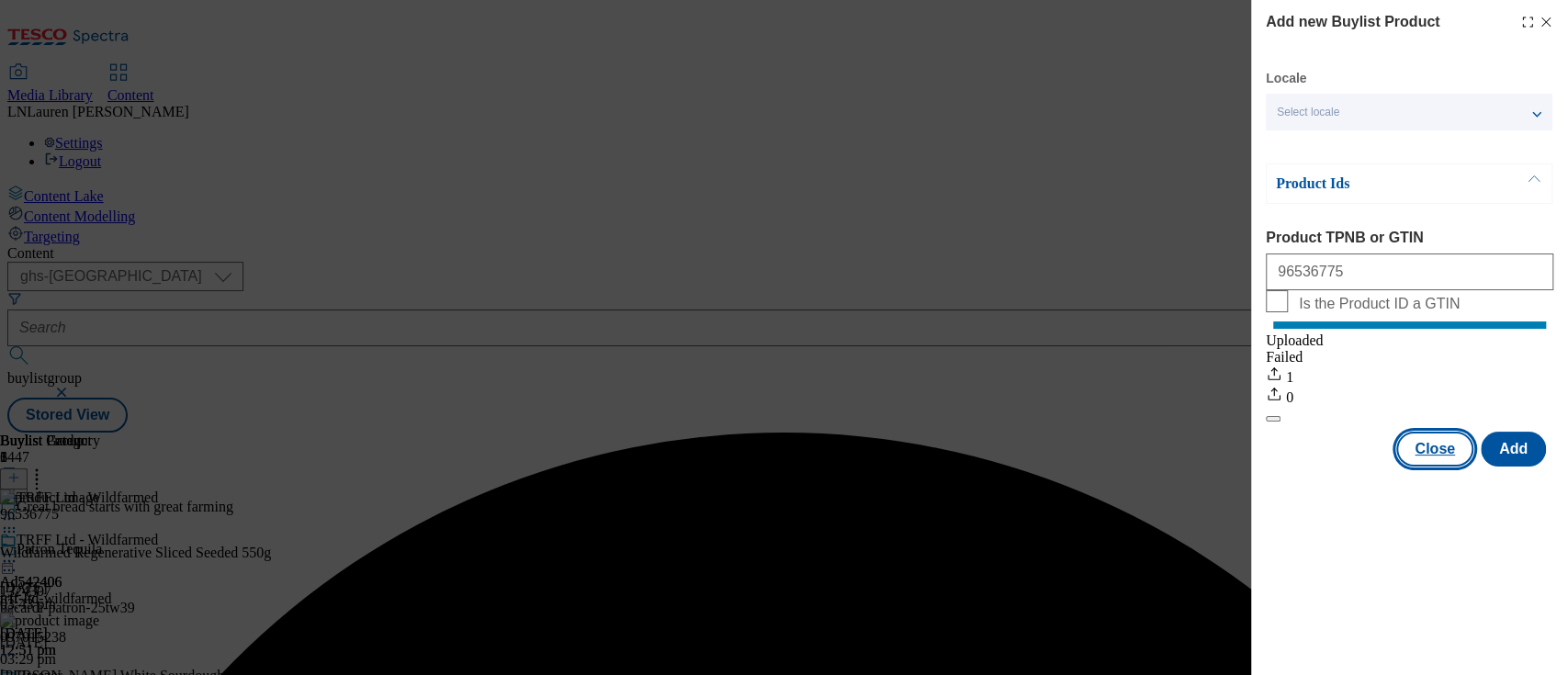
click at [1428, 467] on button "Close" at bounding box center [1434, 448] width 78 height 35
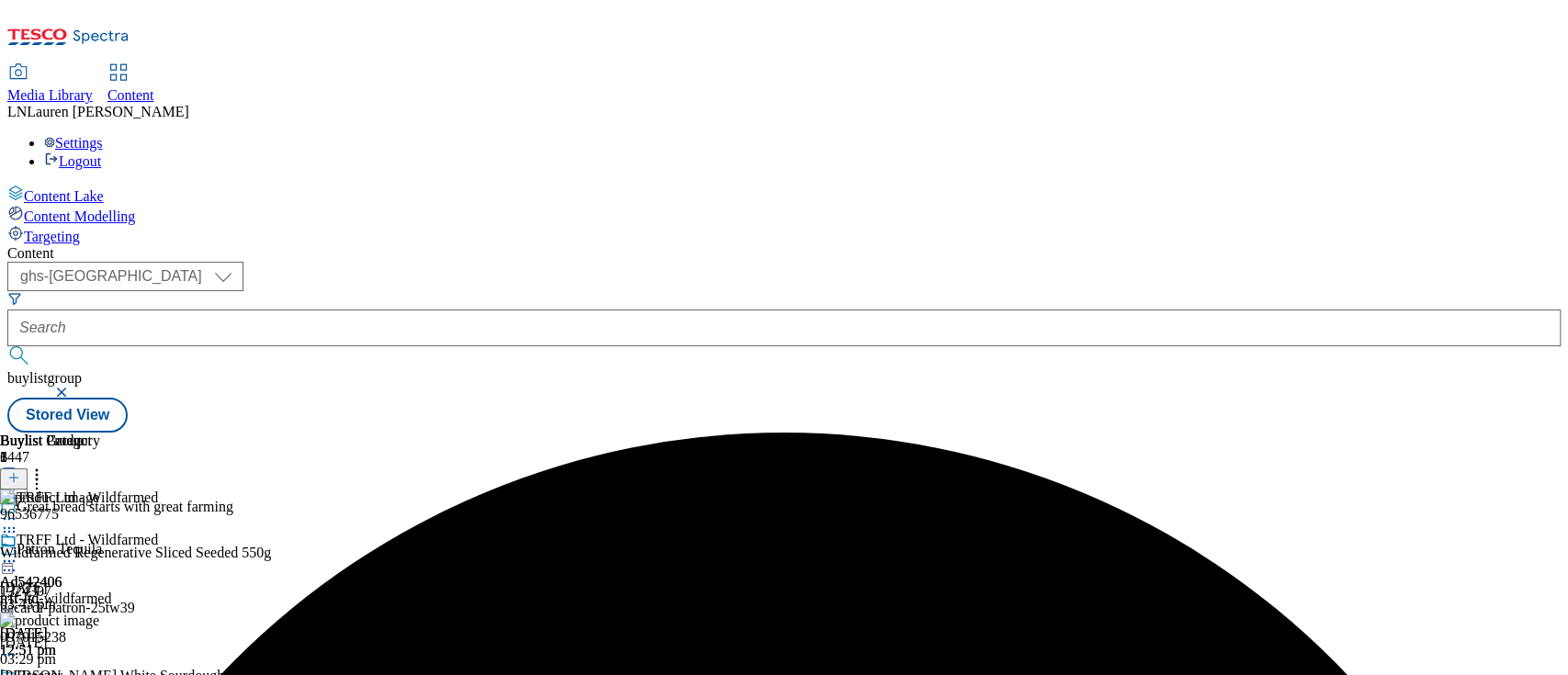
scroll to position [55, 0]
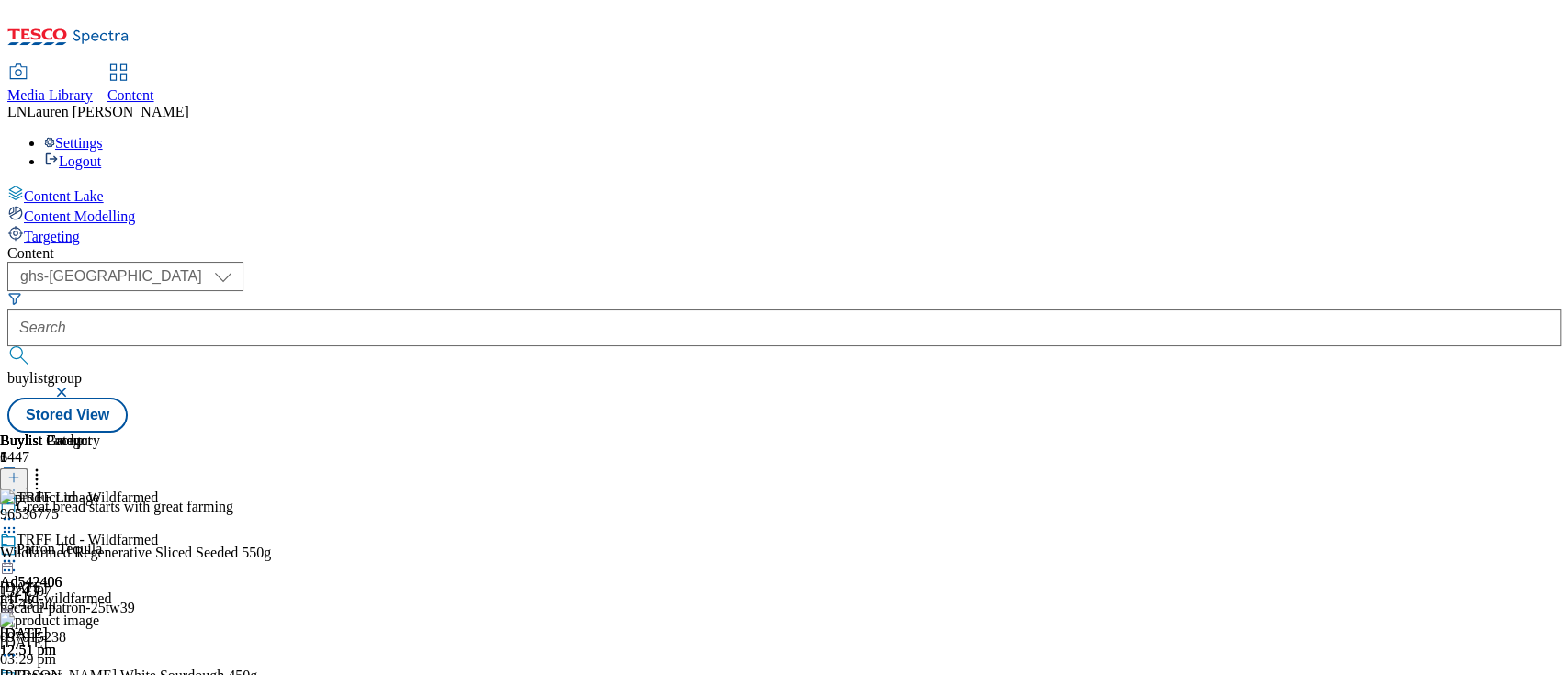
click at [7, 654] on circle at bounding box center [5, 654] width 3 height 3
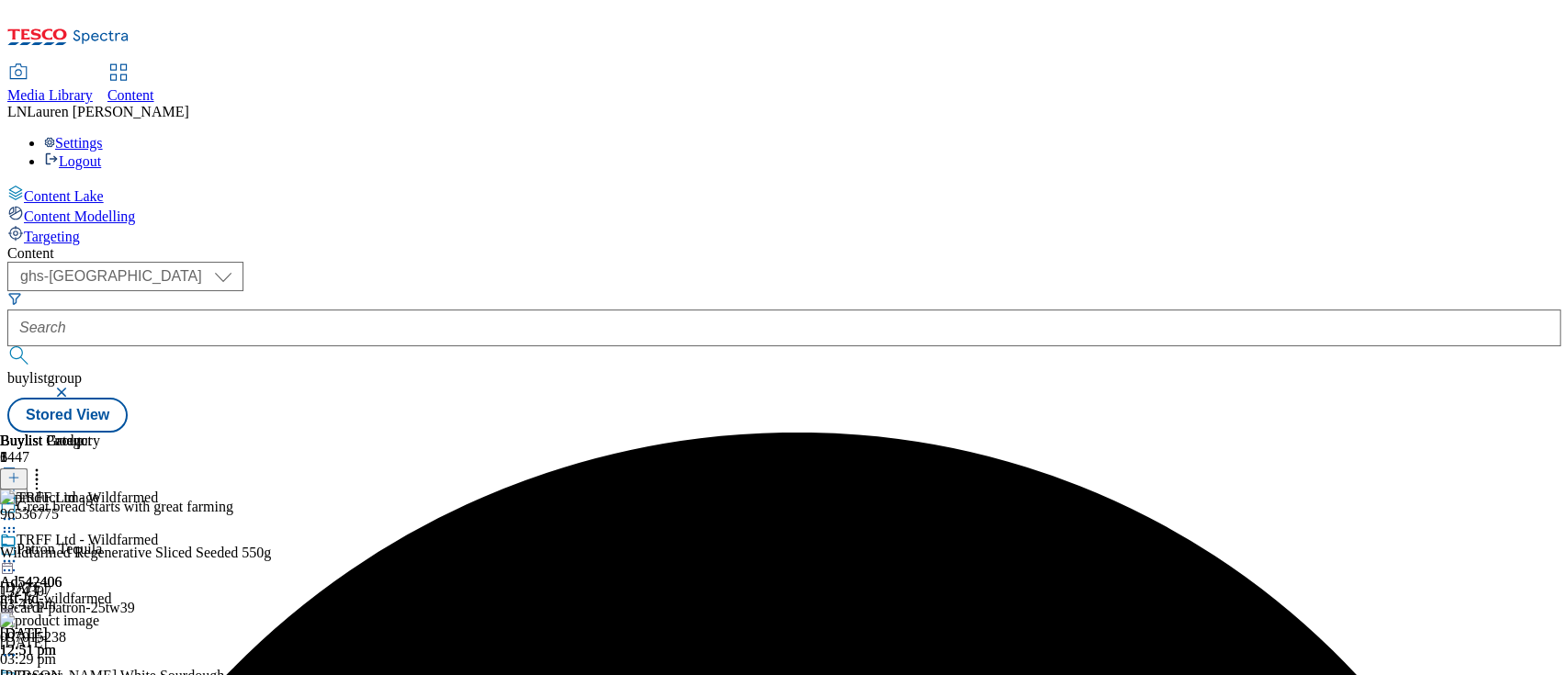
click at [46, 466] on icon at bounding box center [37, 475] width 19 height 19
click at [129, 607] on div "Ad542406 trff-ltd [DATE] 12:51 pm" at bounding box center [64, 670] width 129 height 127
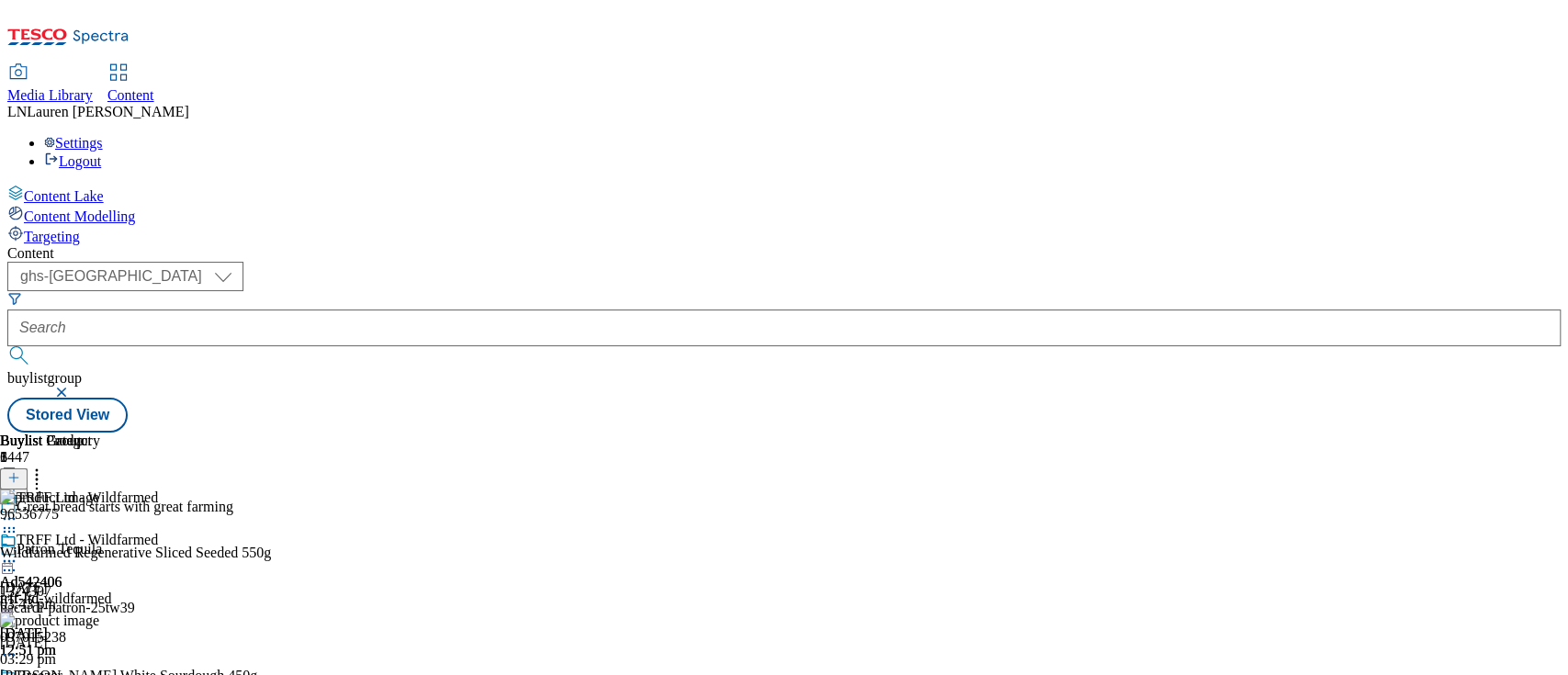
click at [63, 552] on div at bounding box center [31, 563] width 63 height 22
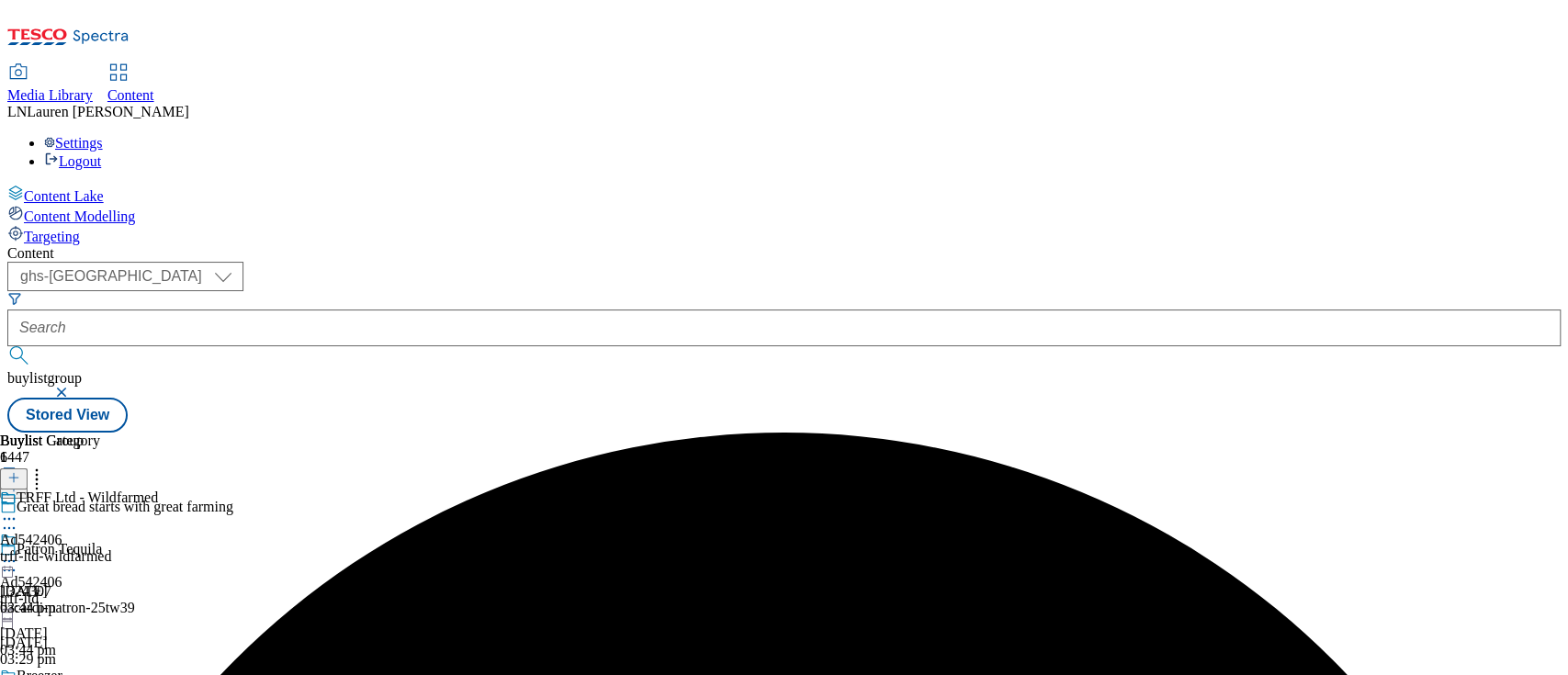
click at [19, 552] on icon at bounding box center [9, 561] width 19 height 19
click at [63, 590] on div "trff-ltd" at bounding box center [31, 598] width 63 height 17
click at [63, 552] on div at bounding box center [31, 563] width 63 height 22
click at [85, 589] on button "Edit" at bounding box center [61, 599] width 49 height 21
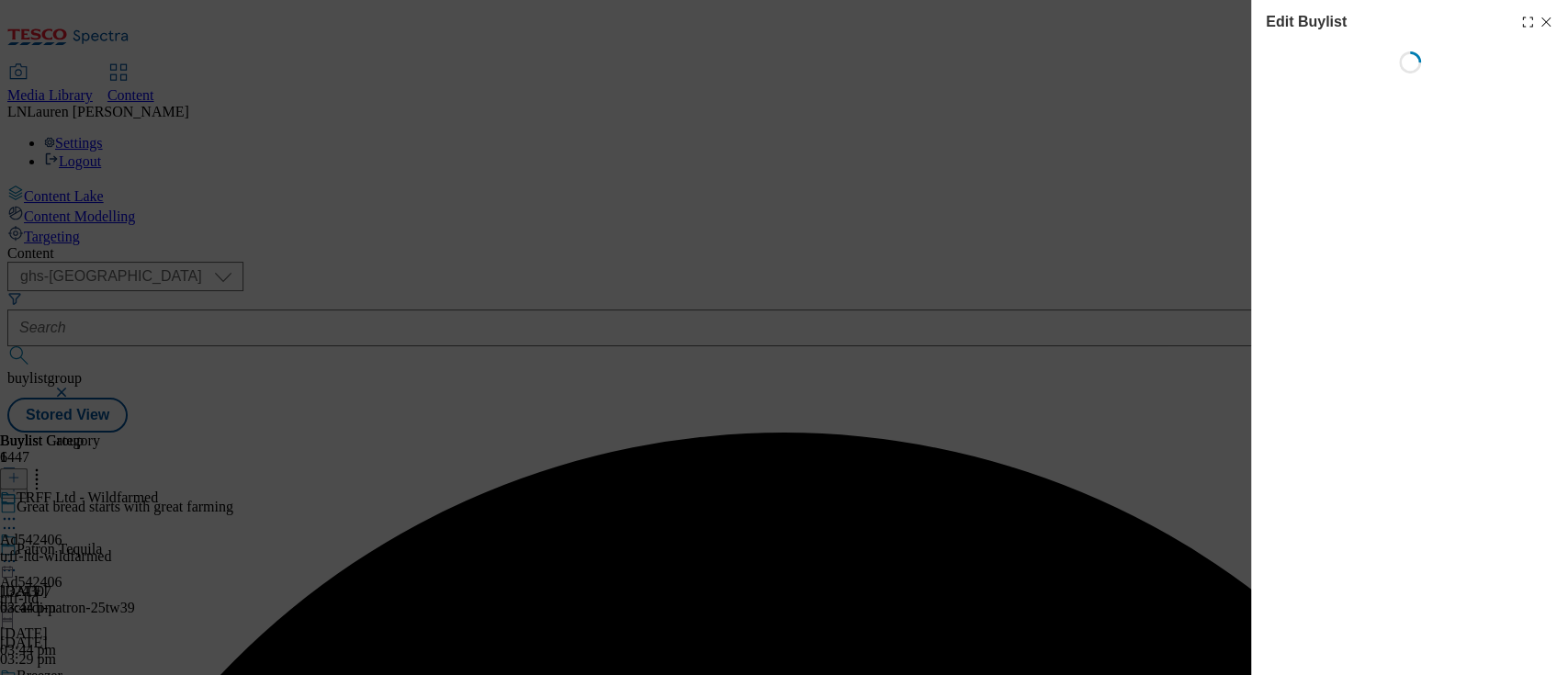
select select "tactical"
select select "supplier funded short term 1-3 weeks"
select select "dunnhumby"
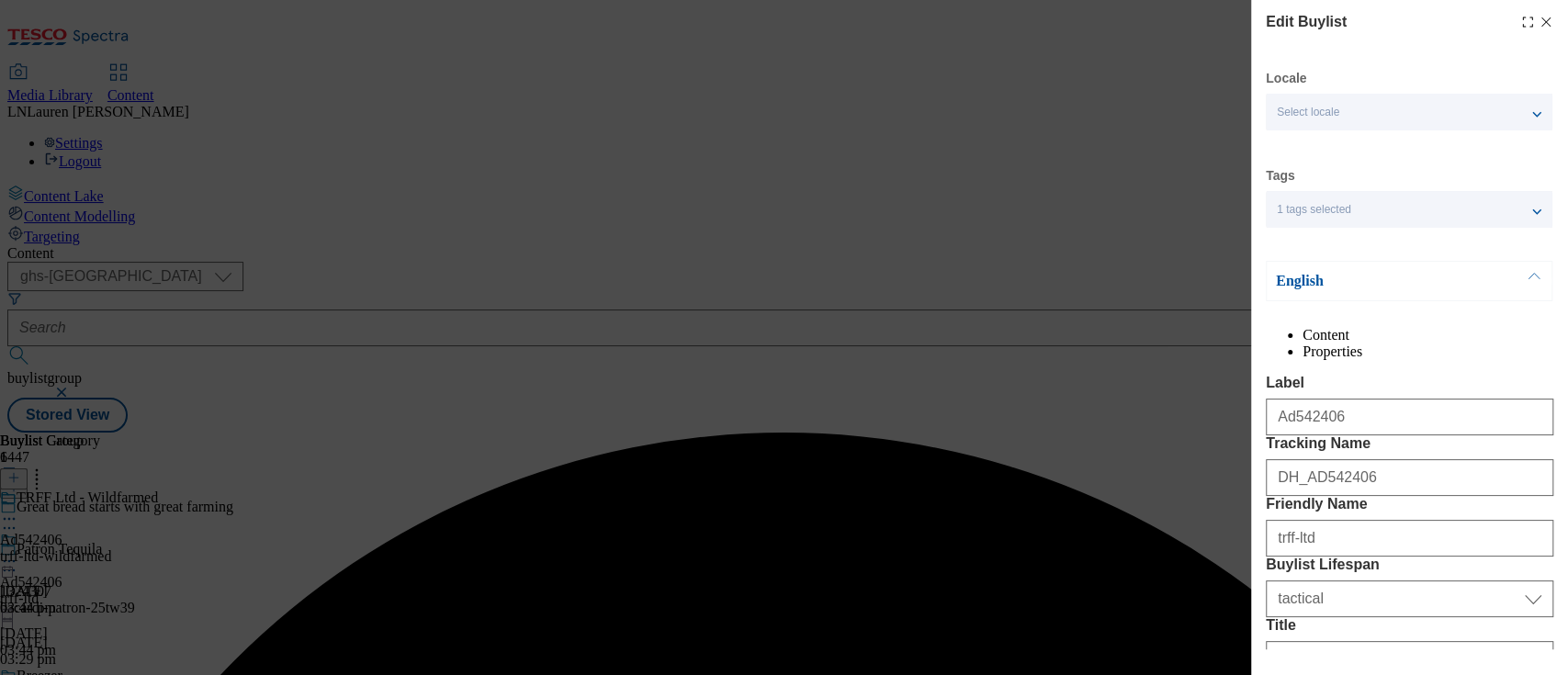
select select "Banner"
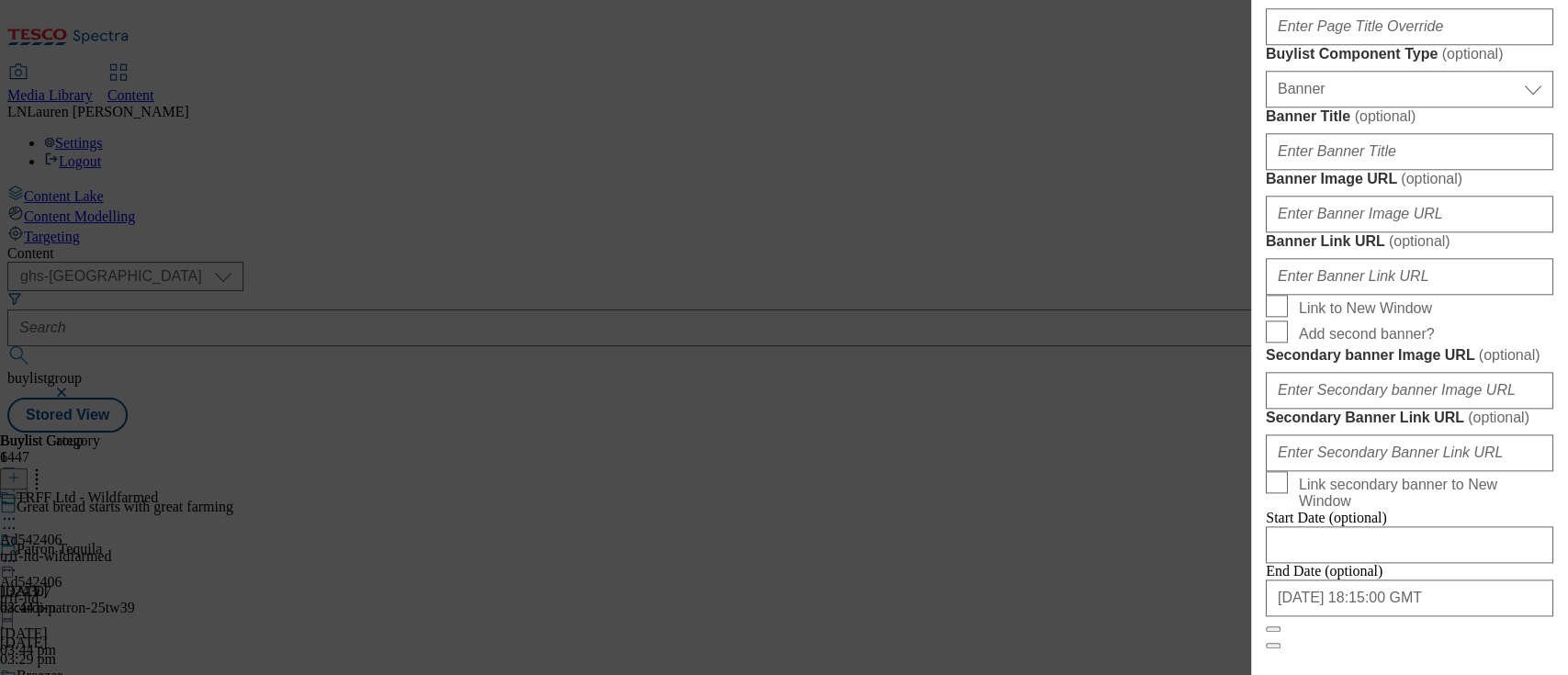
scroll to position [1257, 0]
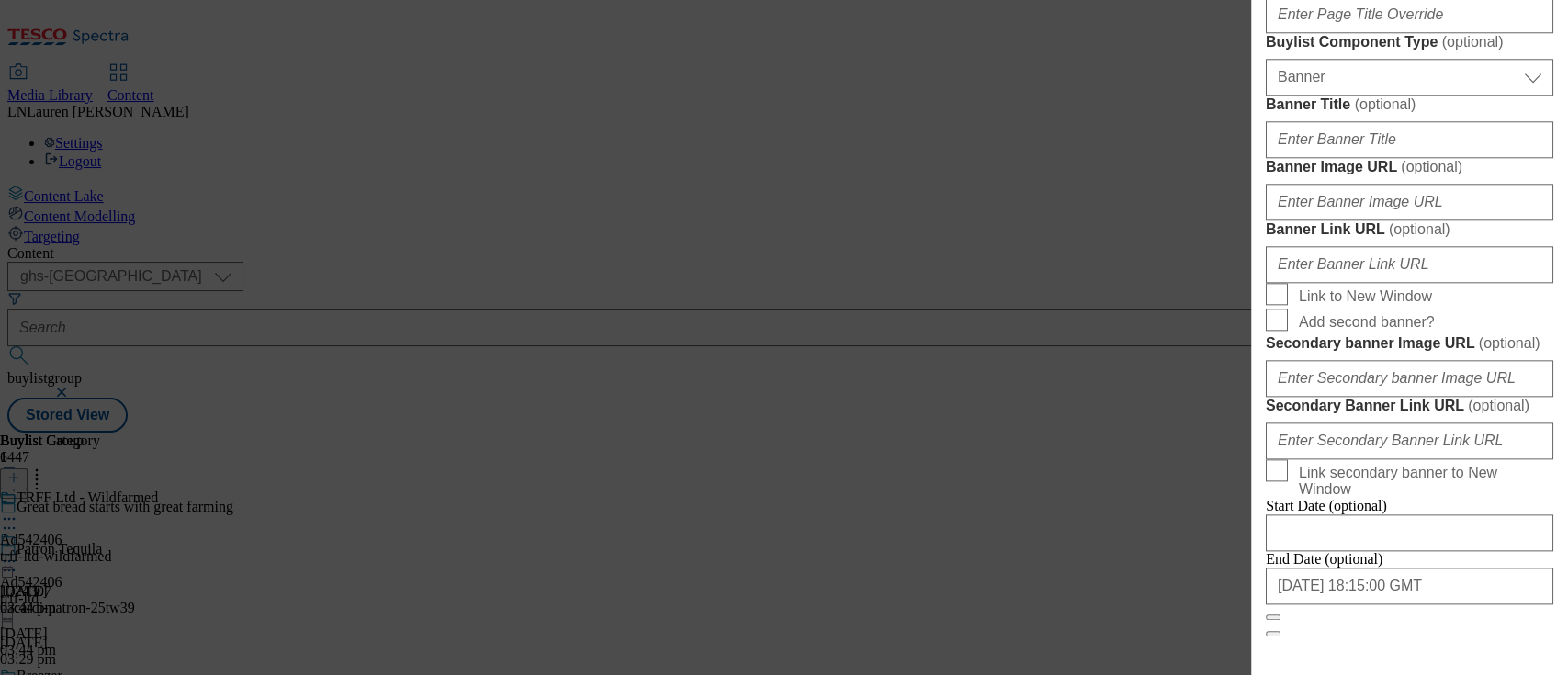
drag, startPoint x: 1449, startPoint y: 260, endPoint x: 1243, endPoint y: 261, distance: 206.0
click at [1243, 261] on div "Edit Buylist Locale Select locale English Welsh Tags 1 tags selected fnf market…" at bounding box center [784, 337] width 1568 height 675
paste input "Wildfarmed Sliced Seeded Bread"
type input "Wildfarmed Sliced Seeded Bread 550g"
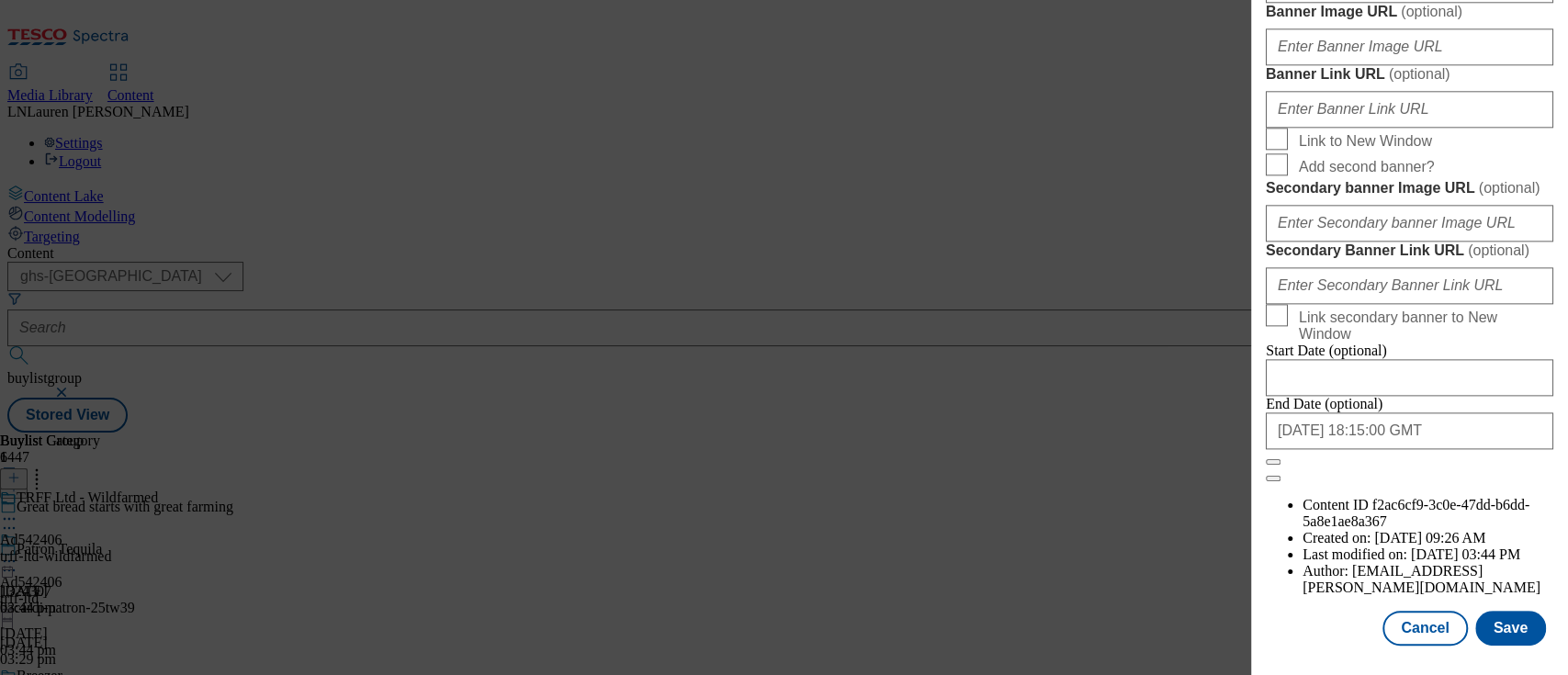
scroll to position [2111, 0]
click at [1496, 611] on button "Save" at bounding box center [1511, 627] width 71 height 35
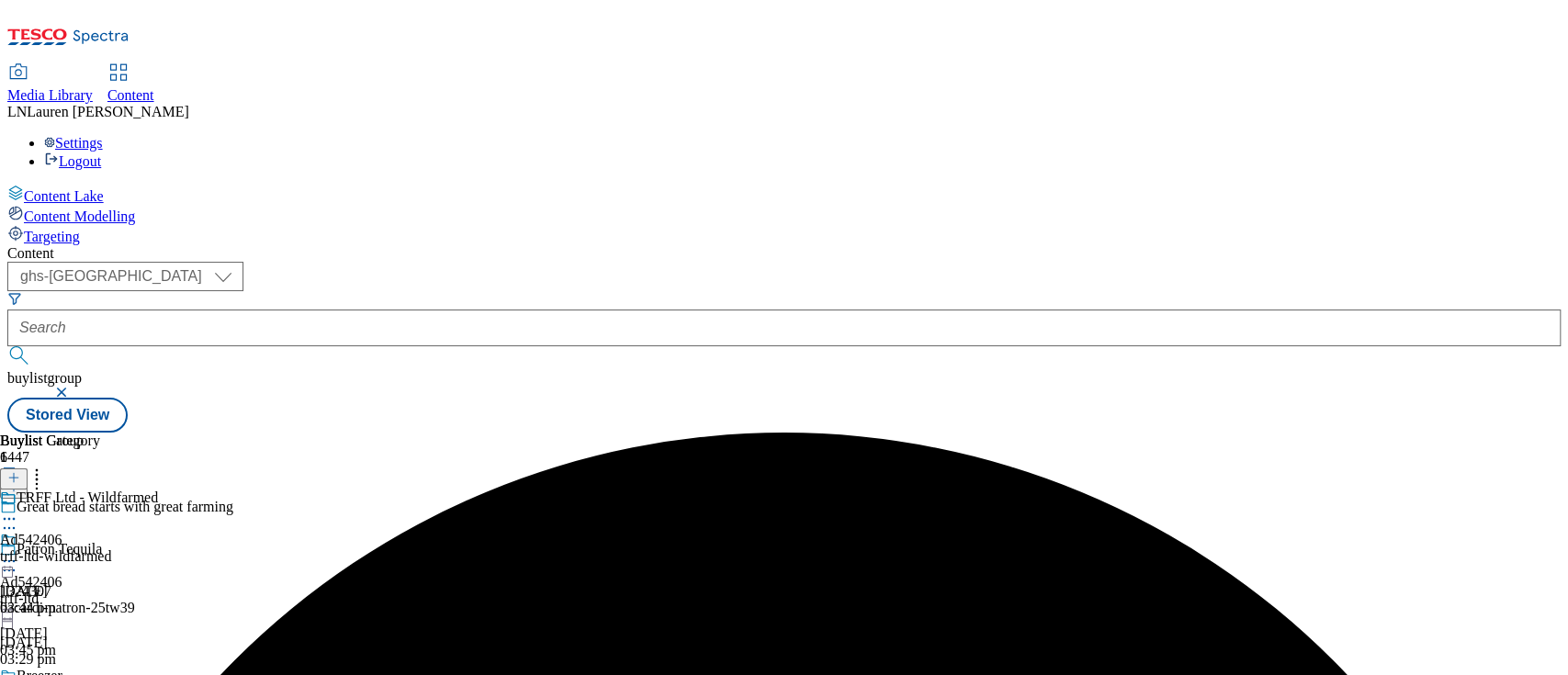
click at [19, 510] on icon at bounding box center [9, 519] width 19 height 19
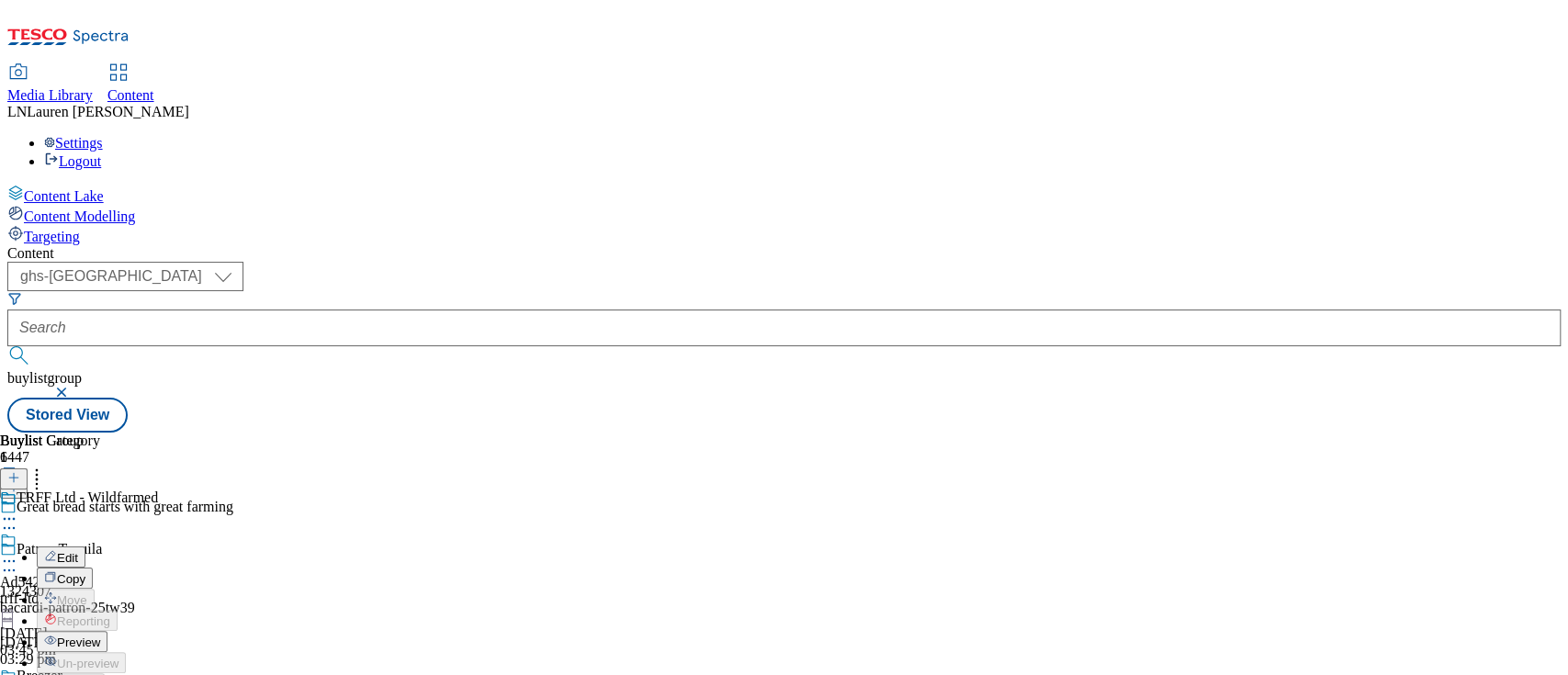
click at [158, 546] on li "Edit" at bounding box center [97, 556] width 121 height 21
click at [19, 510] on icon at bounding box center [9, 519] width 19 height 19
click at [85, 546] on button "Edit" at bounding box center [61, 556] width 49 height 21
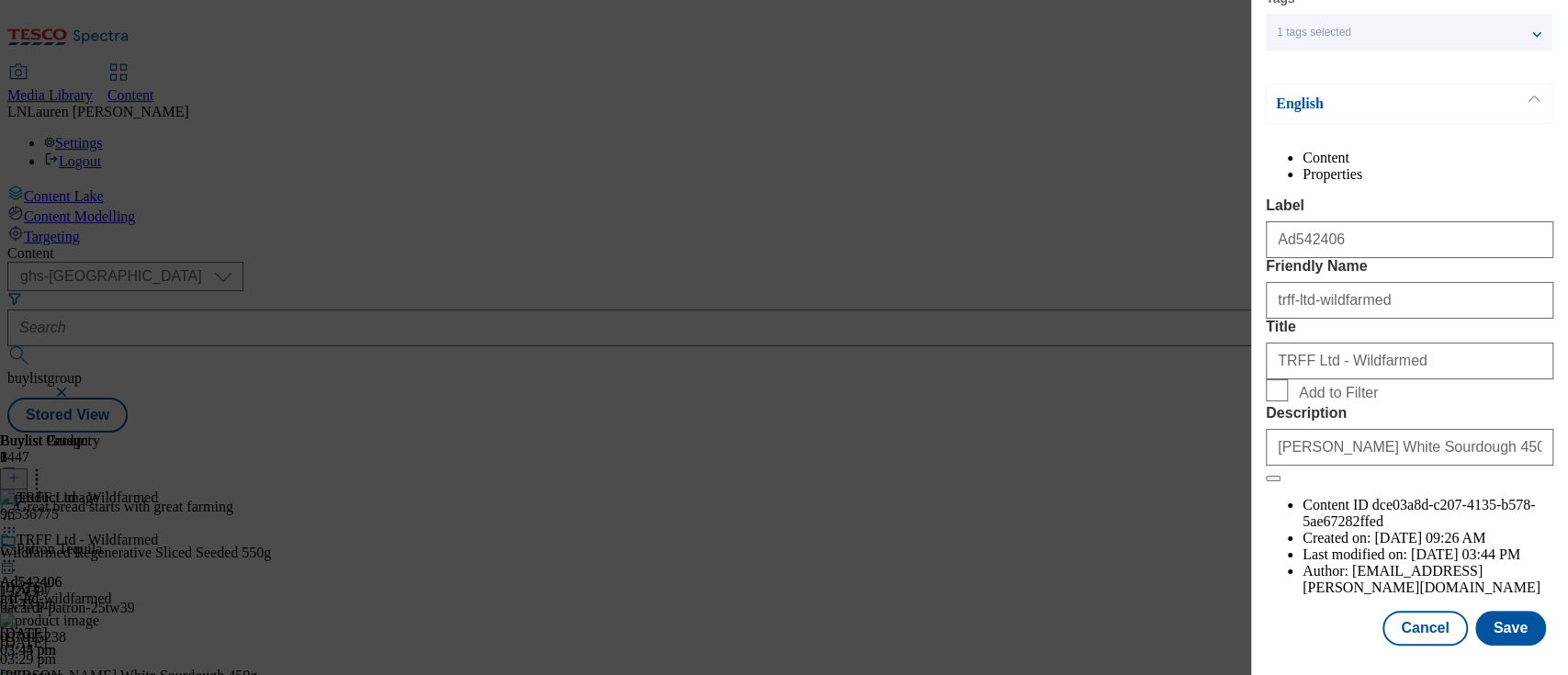
scroll to position [246, 0]
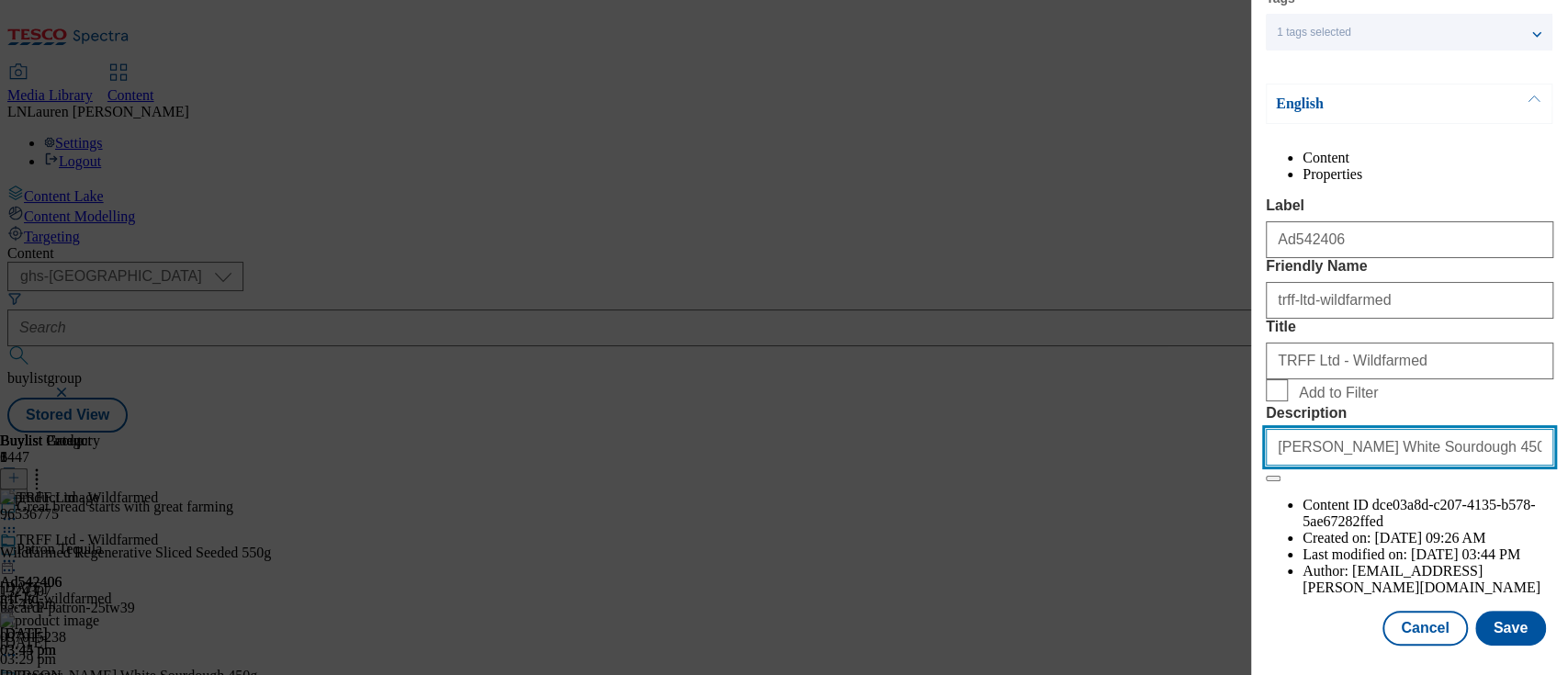
drag, startPoint x: 1444, startPoint y: 546, endPoint x: 1196, endPoint y: 534, distance: 248.3
click at [1196, 534] on div "Edit Buylist Category Locale Select locale English Welsh Tags 1 tags selected f…" at bounding box center [784, 337] width 1568 height 675
paste input "Wildfarmed Sliced Seeded Bread"
type input "Wildfarmed Sliced Seeded Bread 550g"
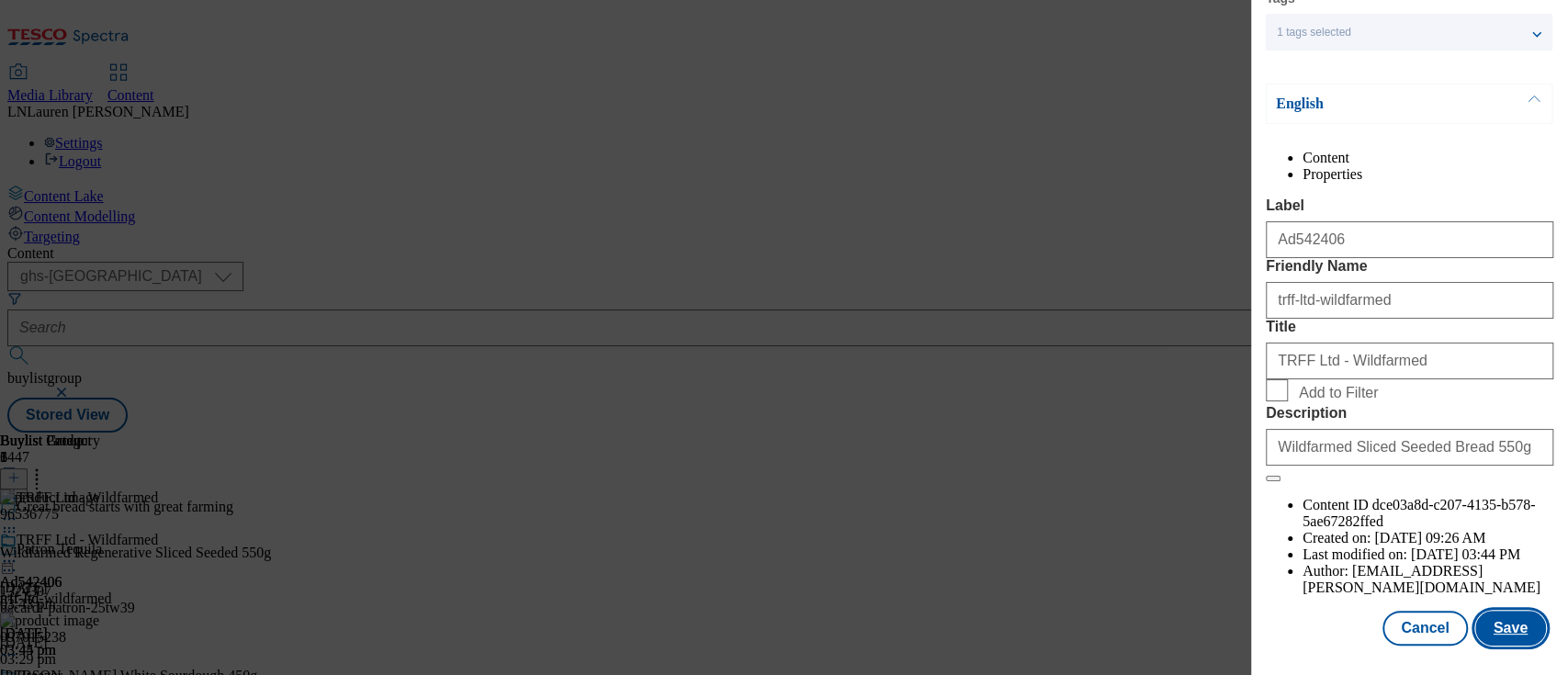
click at [1481, 615] on button "Save" at bounding box center [1511, 627] width 71 height 35
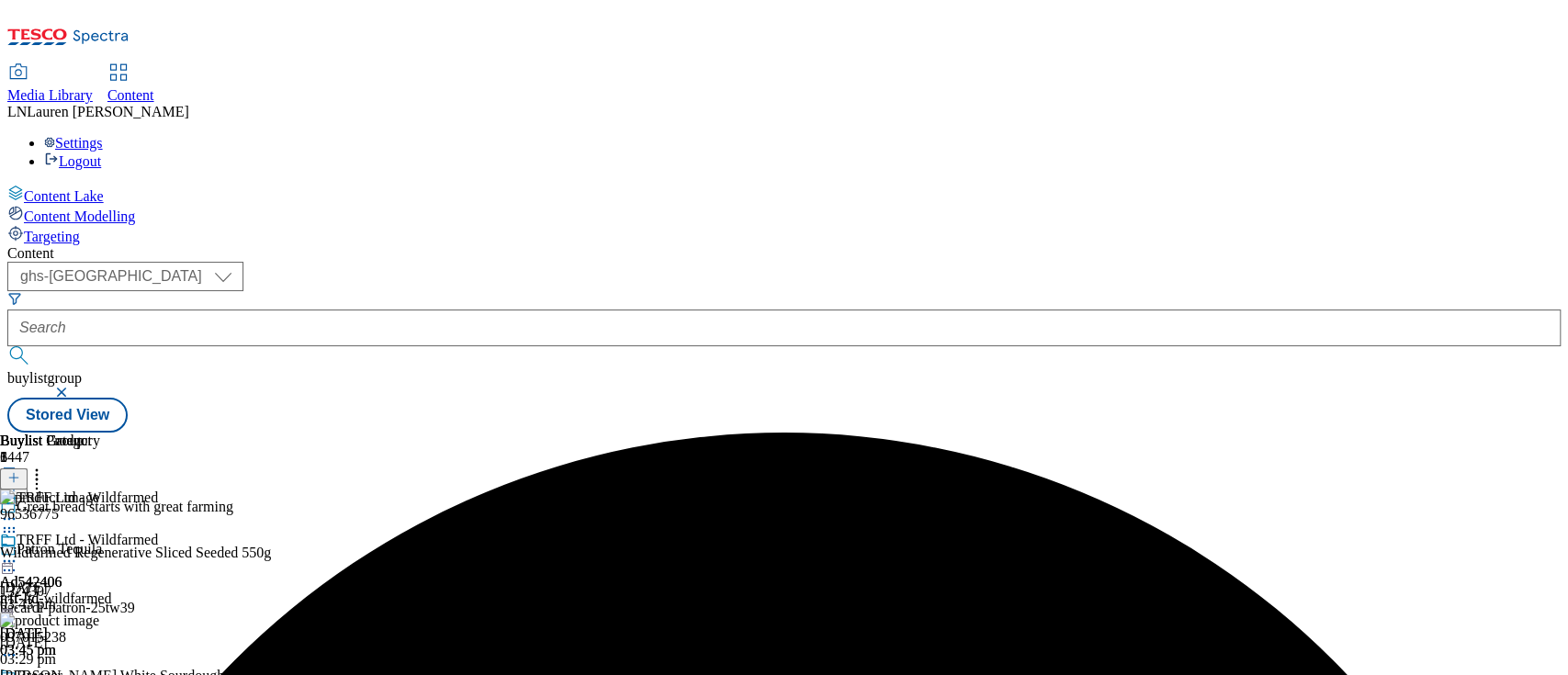
click at [271, 646] on div at bounding box center [135, 657] width 271 height 22
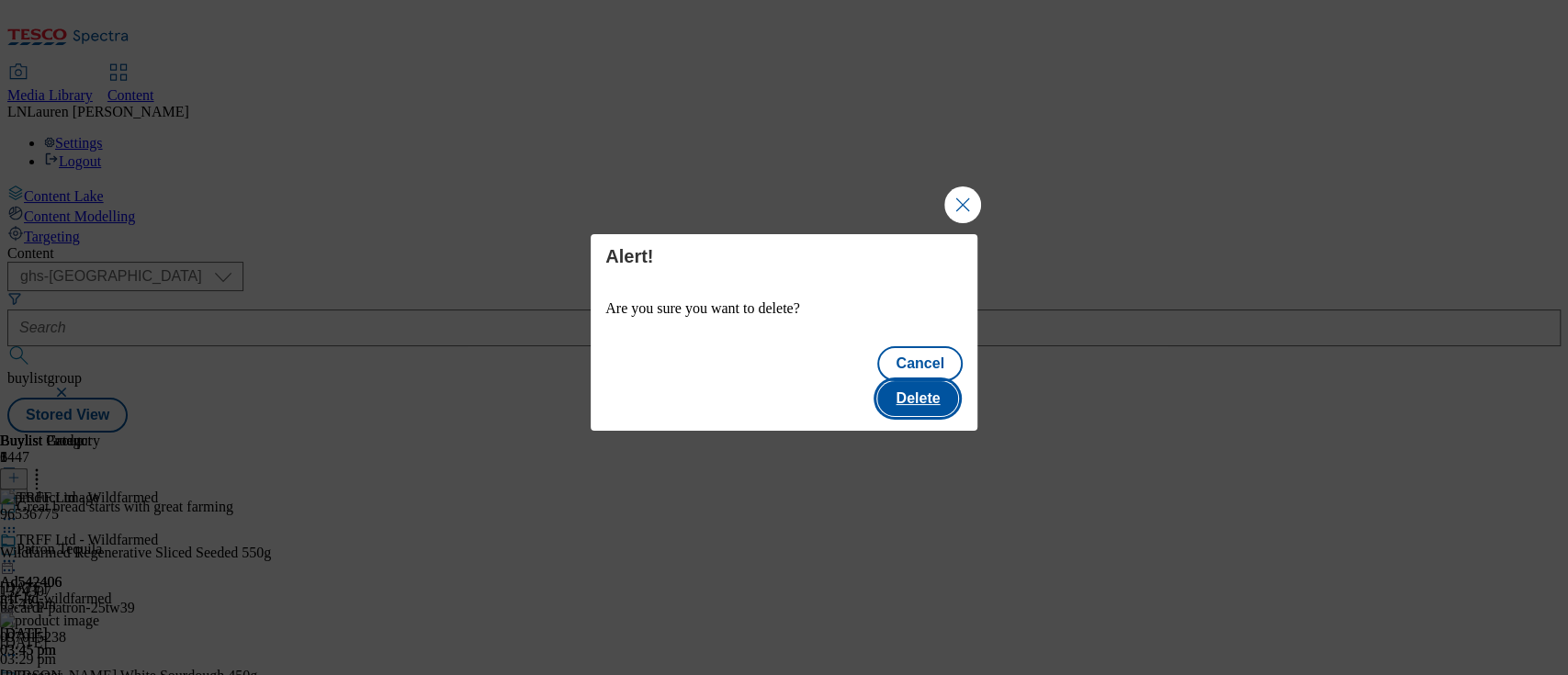
click at [954, 381] on button "Delete" at bounding box center [917, 398] width 81 height 35
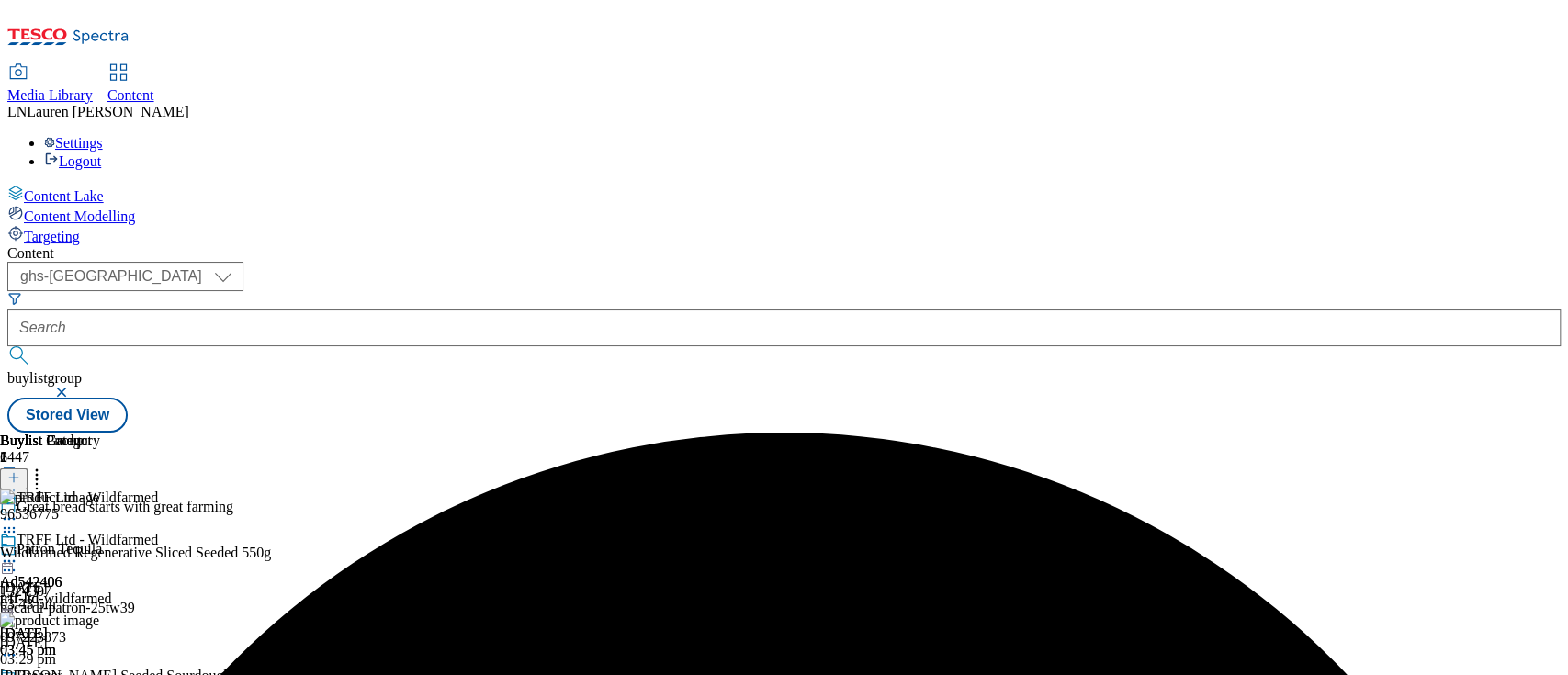
scroll to position [129, 0]
click at [19, 646] on icon at bounding box center [9, 655] width 19 height 19
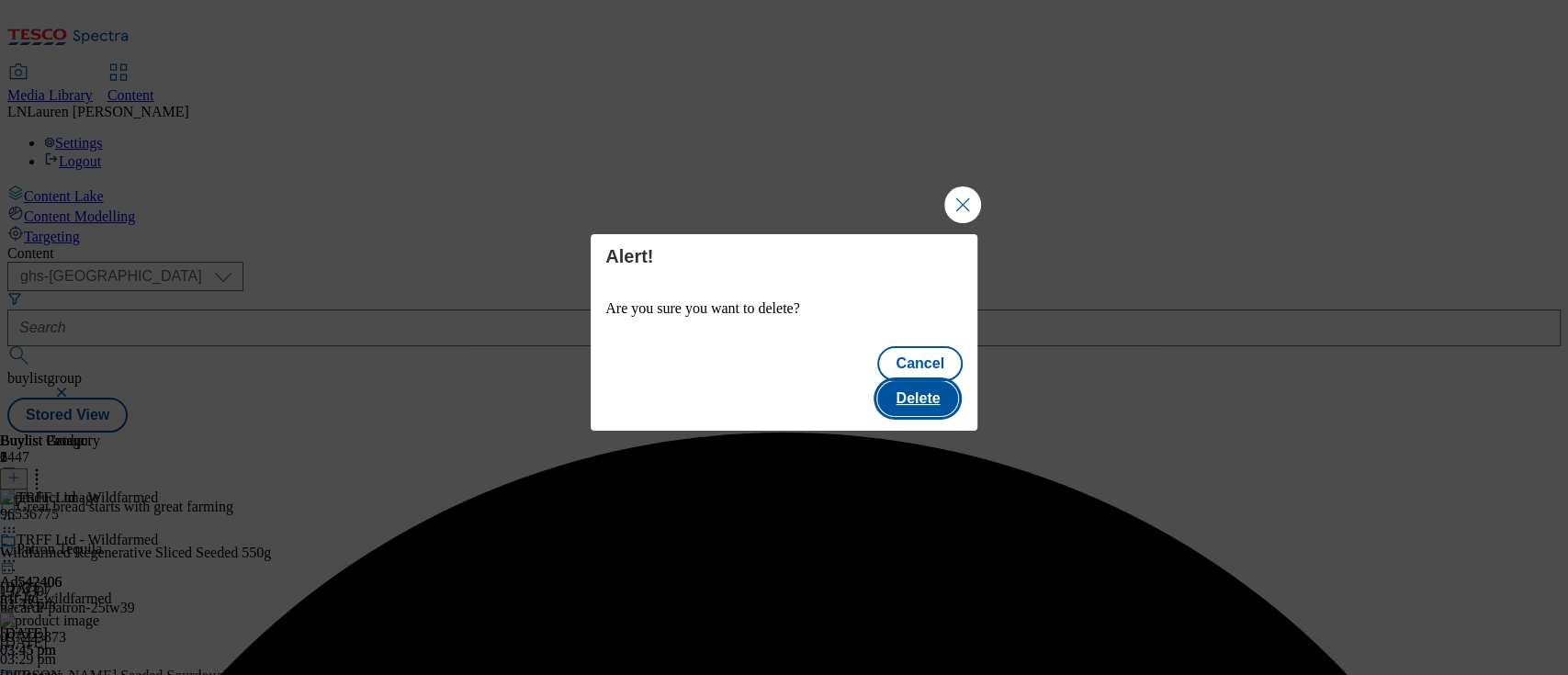
click at [947, 381] on button "Delete" at bounding box center [917, 398] width 81 height 35
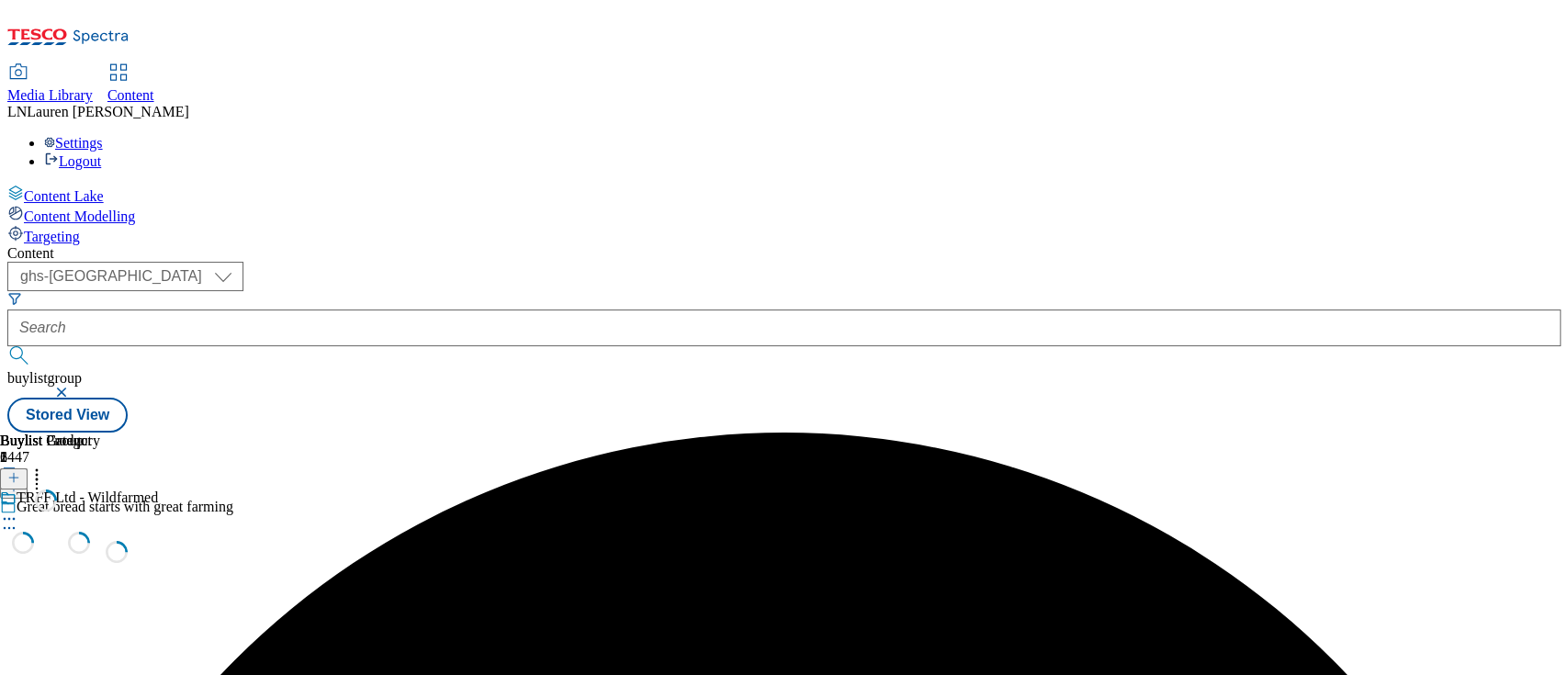
scroll to position [0, 0]
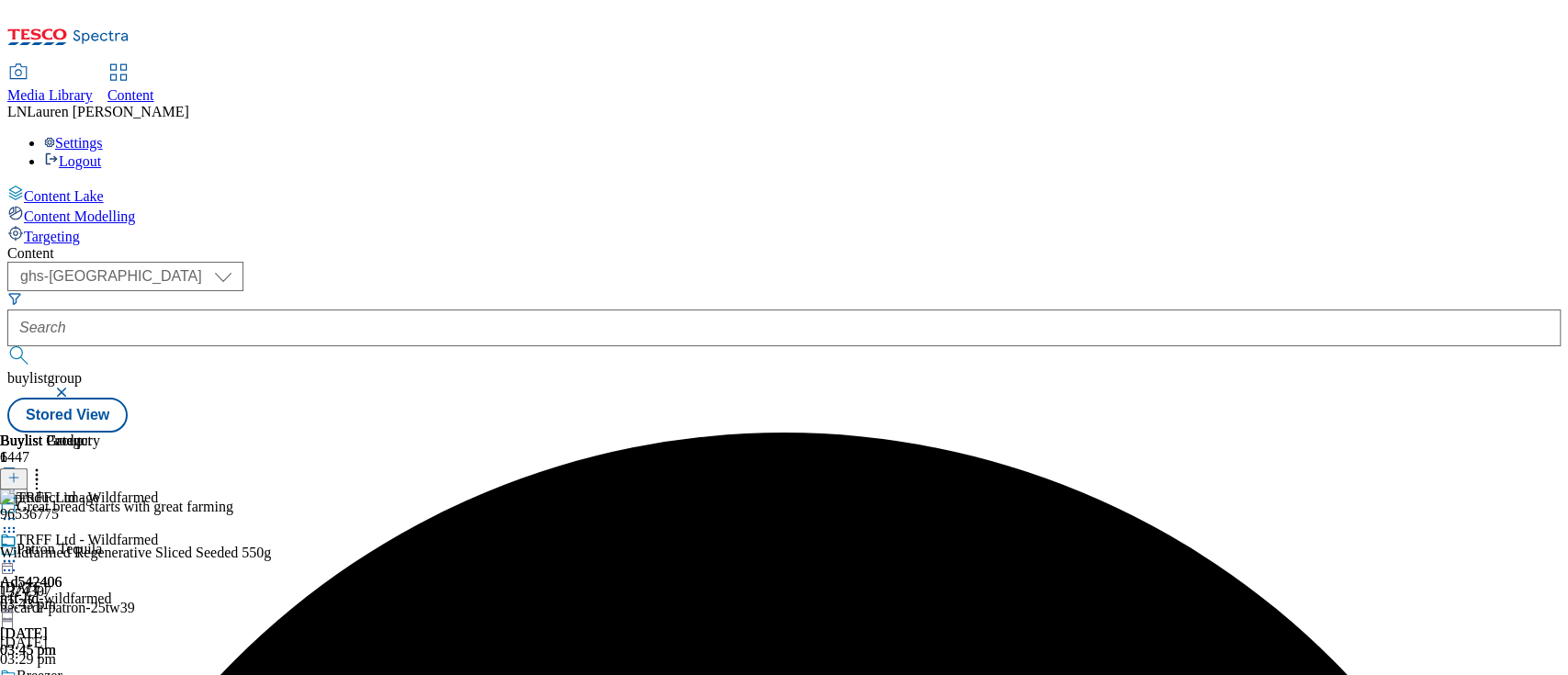
click at [19, 552] on icon at bounding box center [9, 561] width 19 height 19
click at [85, 589] on button "Edit" at bounding box center [61, 599] width 49 height 21
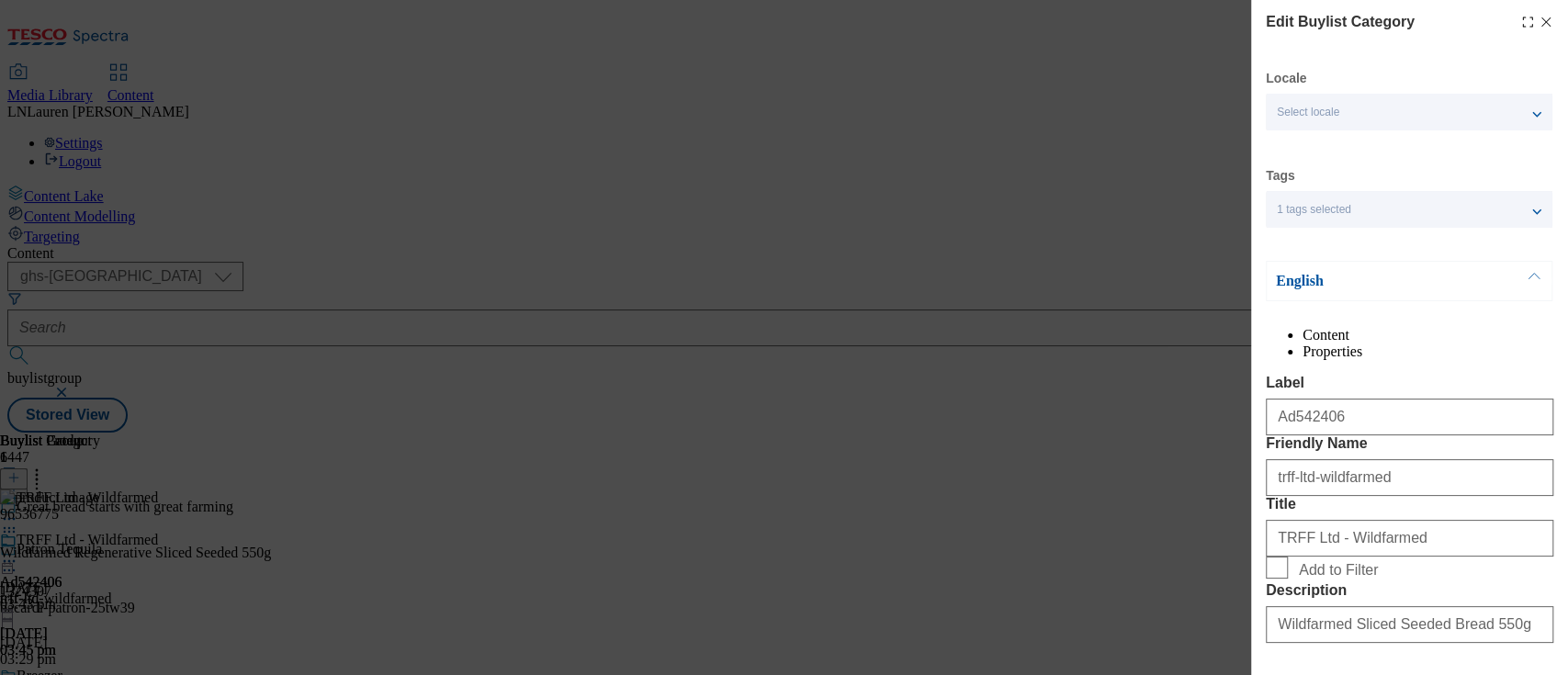
click at [1543, 24] on line "Modal" at bounding box center [1547, 22] width 8 height 8
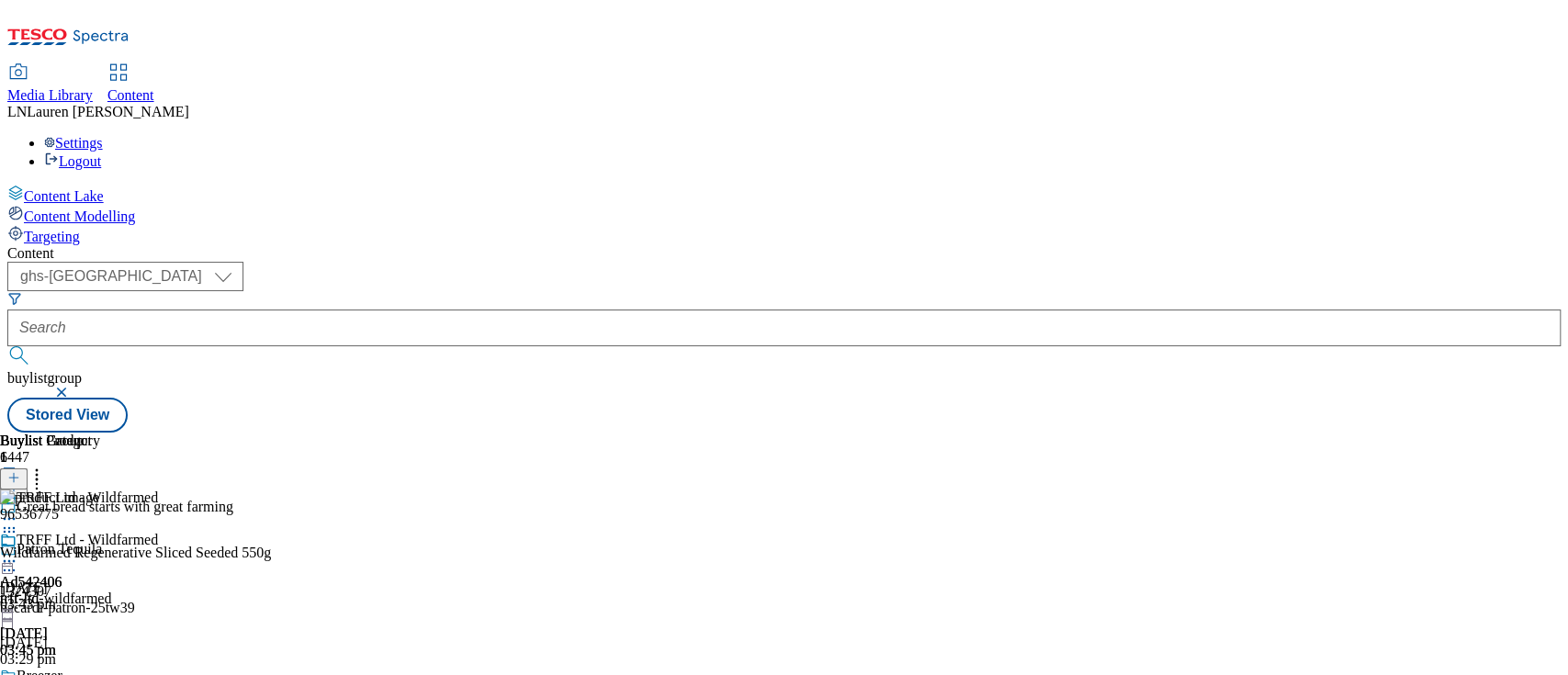
click at [19, 519] on icon at bounding box center [9, 528] width 19 height 19
click at [85, 555] on button "Edit" at bounding box center [61, 566] width 49 height 21
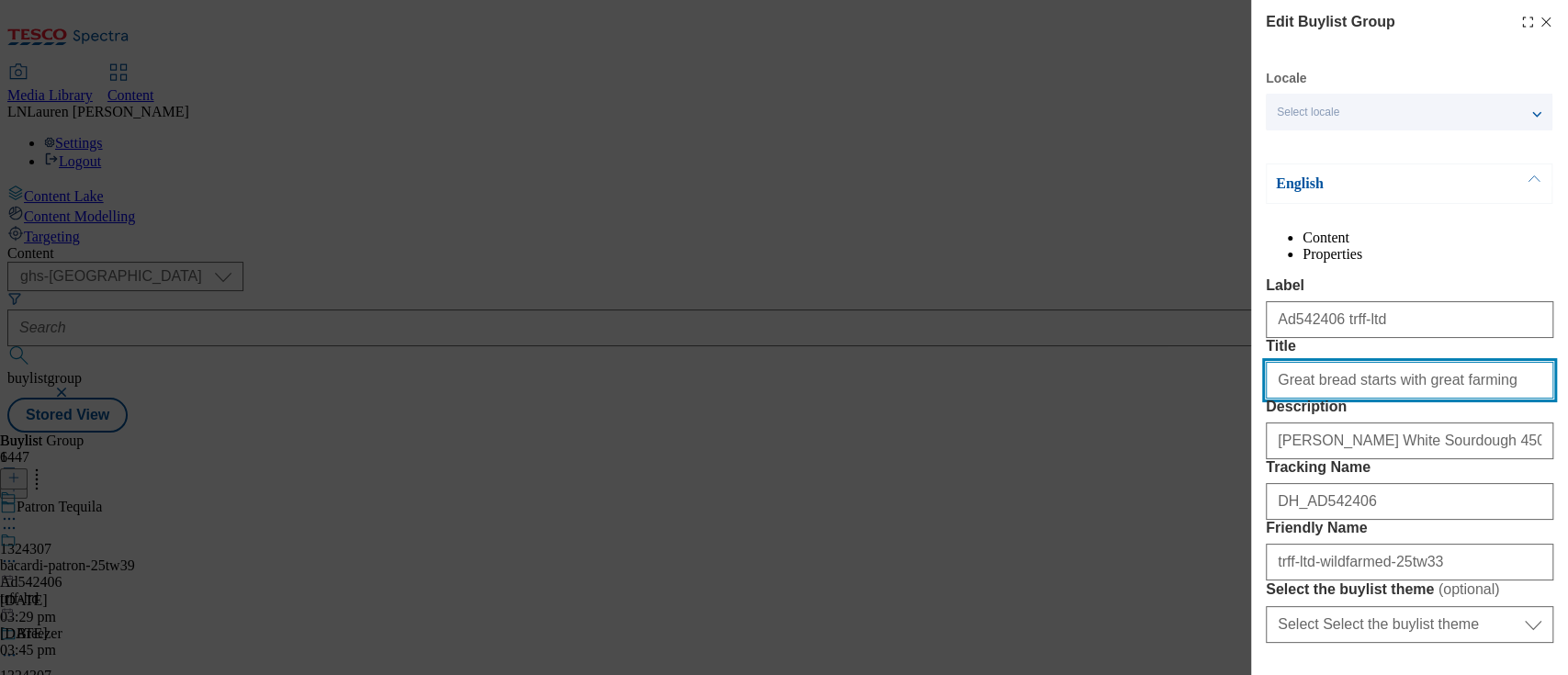
drag, startPoint x: 1476, startPoint y: 458, endPoint x: 1148, endPoint y: 427, distance: 329.5
click at [1148, 427] on div "Edit Buylist Group Locale Select locale English Welsh English Content Propertie…" at bounding box center [784, 337] width 1568 height 675
paste input "Wildfarmed Regenerative Bread"
type input "Wildfarmed Regenerative Bread"
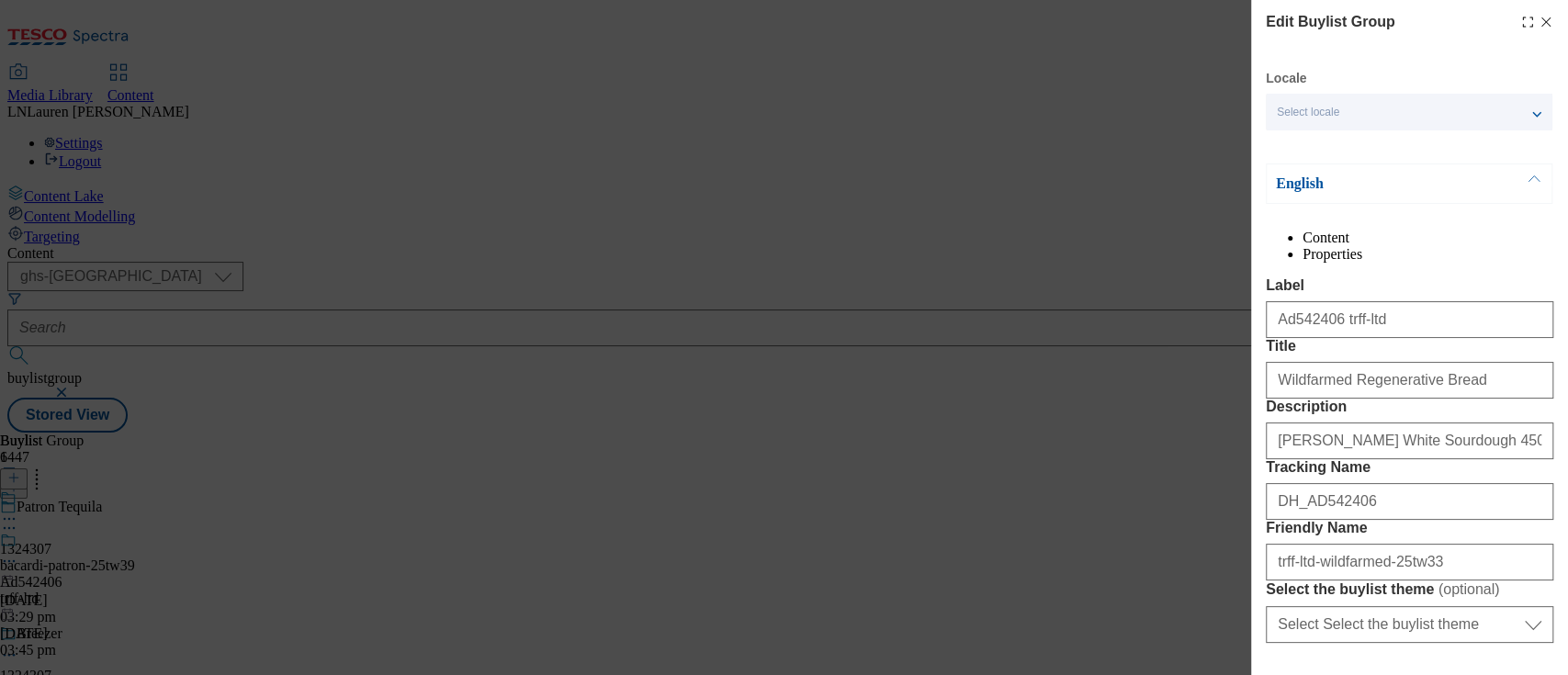
scroll to position [279, 0]
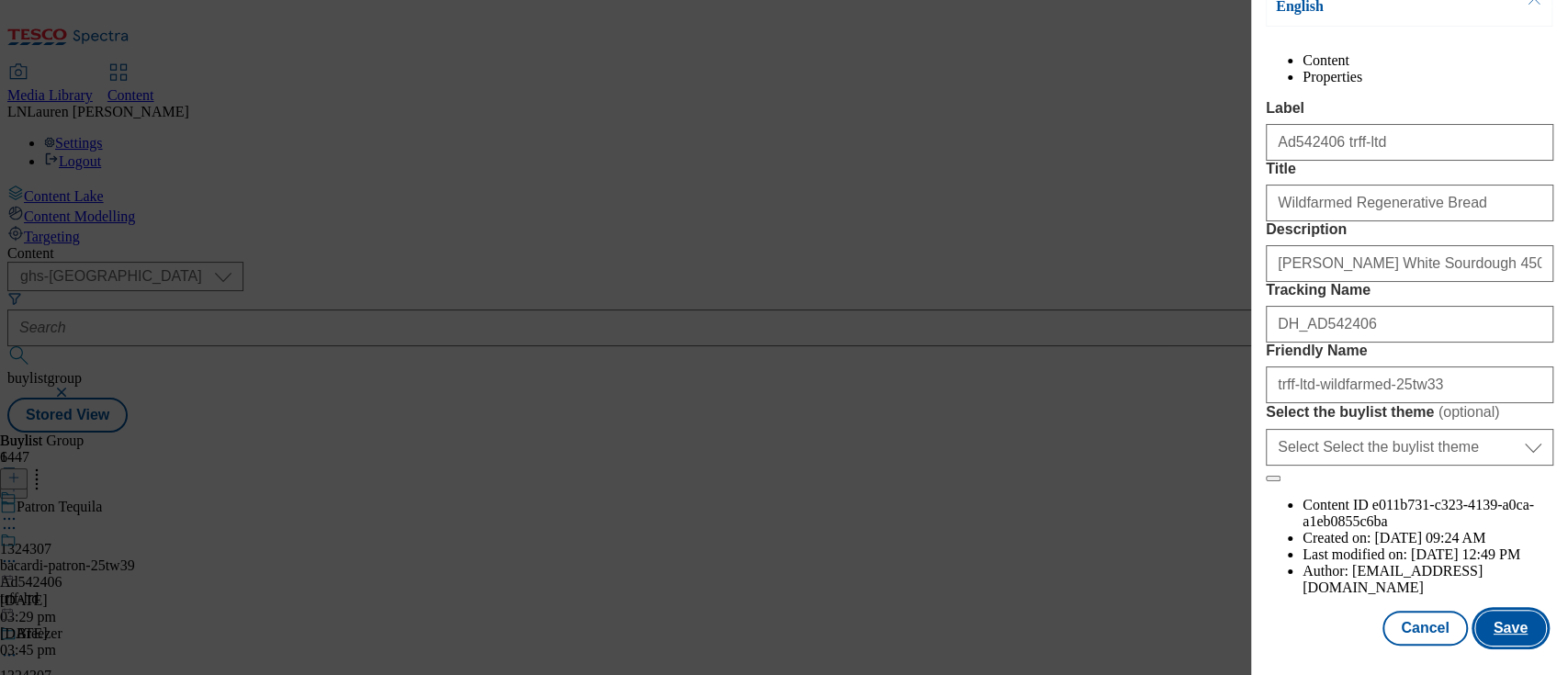
click at [1485, 613] on button "Save" at bounding box center [1511, 627] width 71 height 35
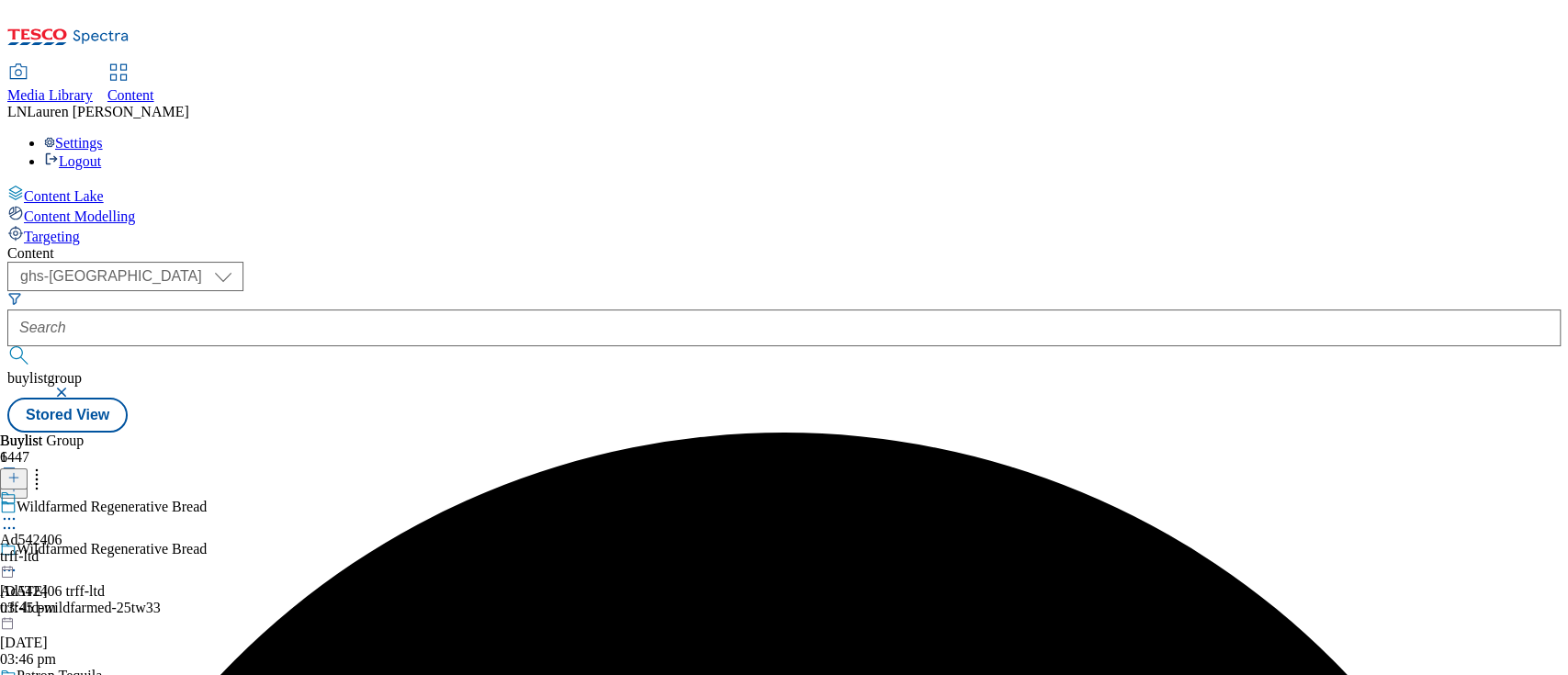
click at [63, 489] on div at bounding box center [31, 510] width 63 height 42
click at [63, 590] on div "trff-ltd" at bounding box center [31, 598] width 63 height 17
click at [158, 489] on div "TRFF Ltd - Wildfarmed Ad542406 trff-ltd-wildfarmed [DATE] 03:45 pm" at bounding box center [78, 553] width 158 height 127
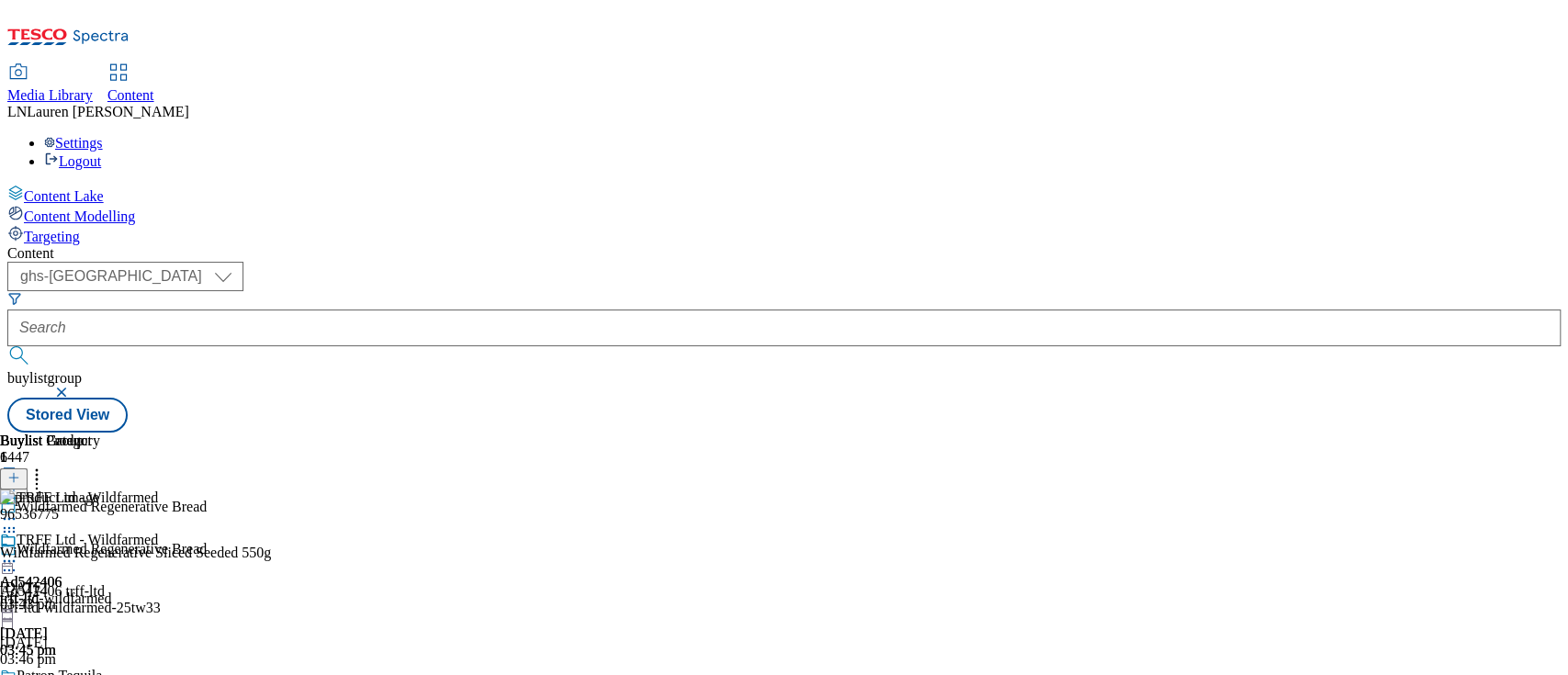
click at [19, 552] on icon at bounding box center [9, 561] width 19 height 19
click at [107, 673] on button "Preview" at bounding box center [72, 683] width 71 height 21
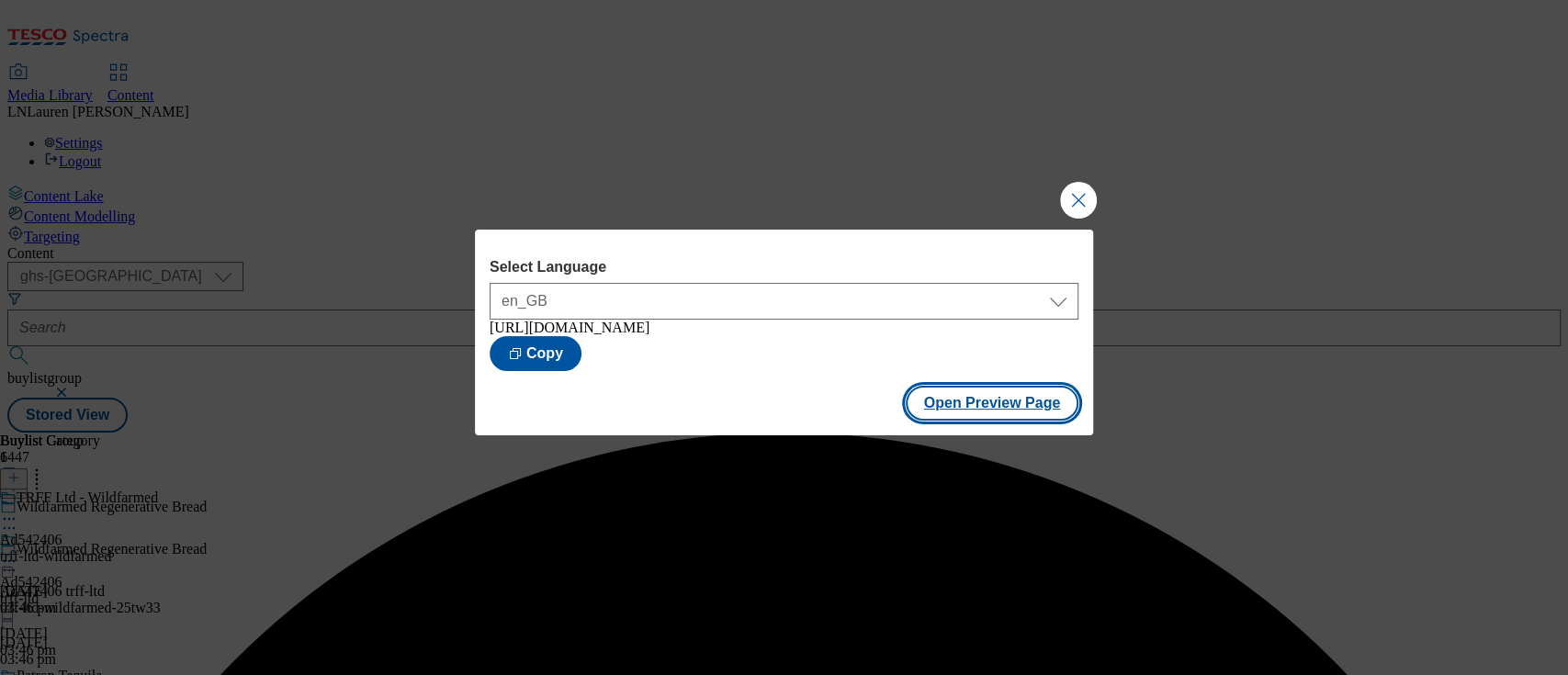
click at [933, 414] on button "Open Preview Page" at bounding box center [993, 402] width 174 height 35
click at [1075, 198] on button "Close Modal" at bounding box center [1078, 200] width 36 height 36
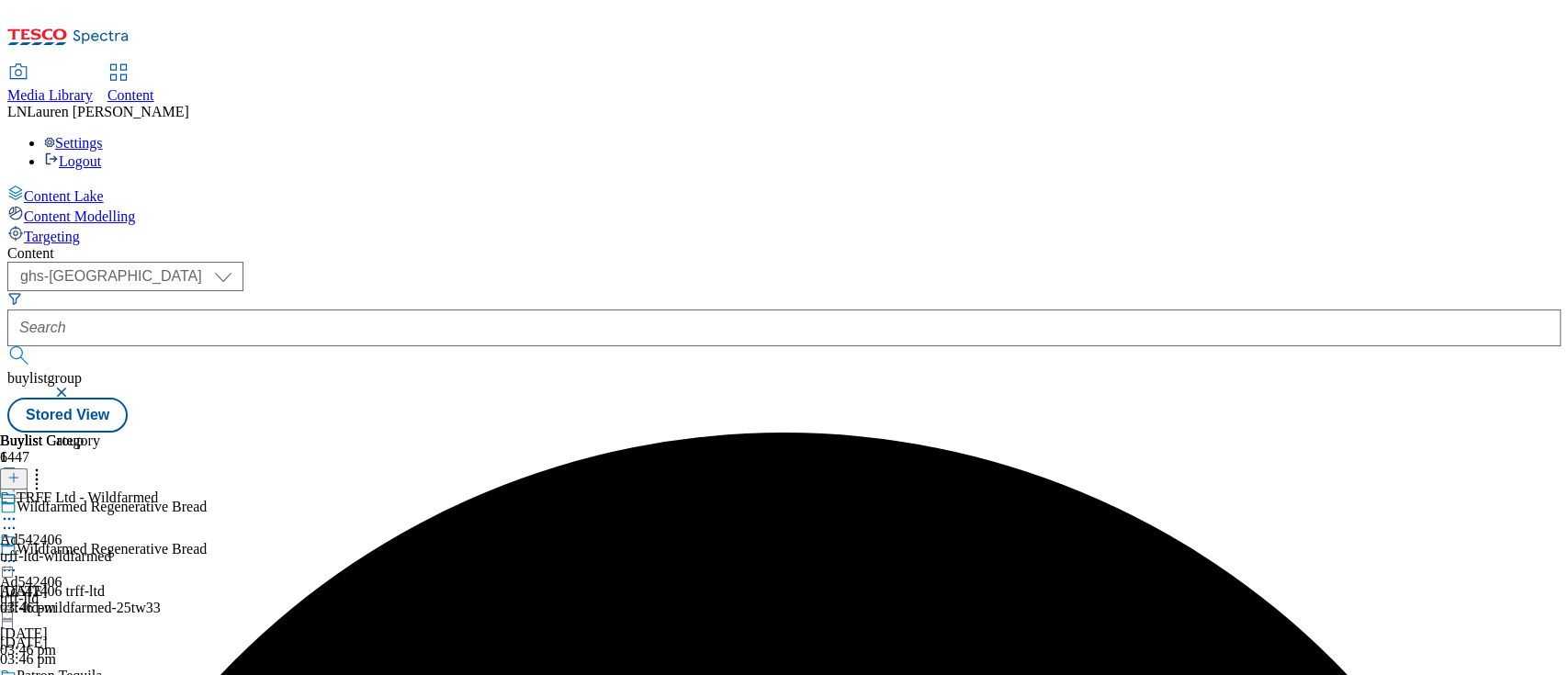
click at [19, 552] on icon at bounding box center [9, 561] width 19 height 19
